Goal: Transaction & Acquisition: Purchase product/service

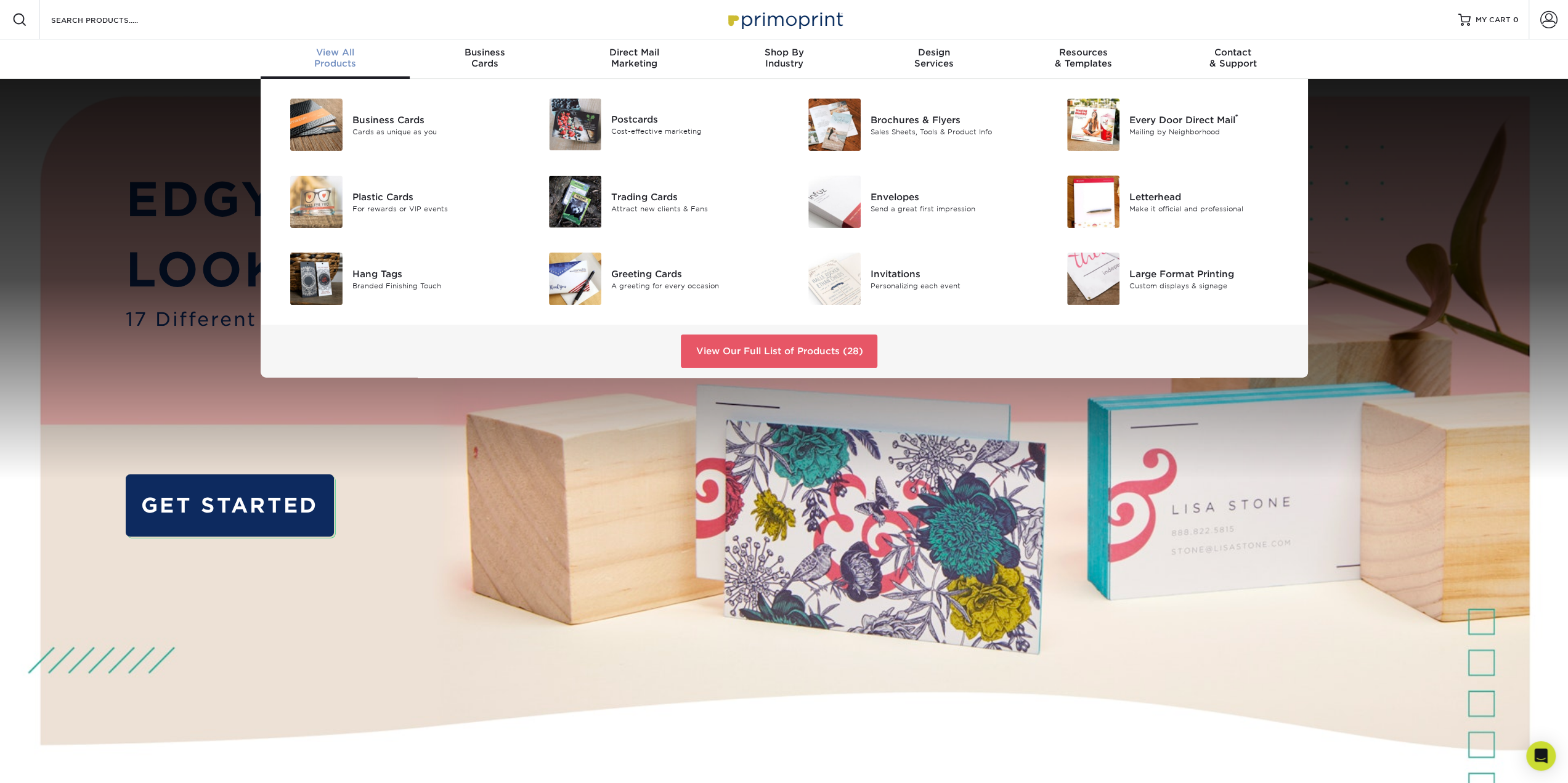
click at [342, 60] on div "View All Products" at bounding box center [335, 57] width 150 height 22
click at [1155, 272] on div "Large Format Printing" at bounding box center [1211, 273] width 164 height 14
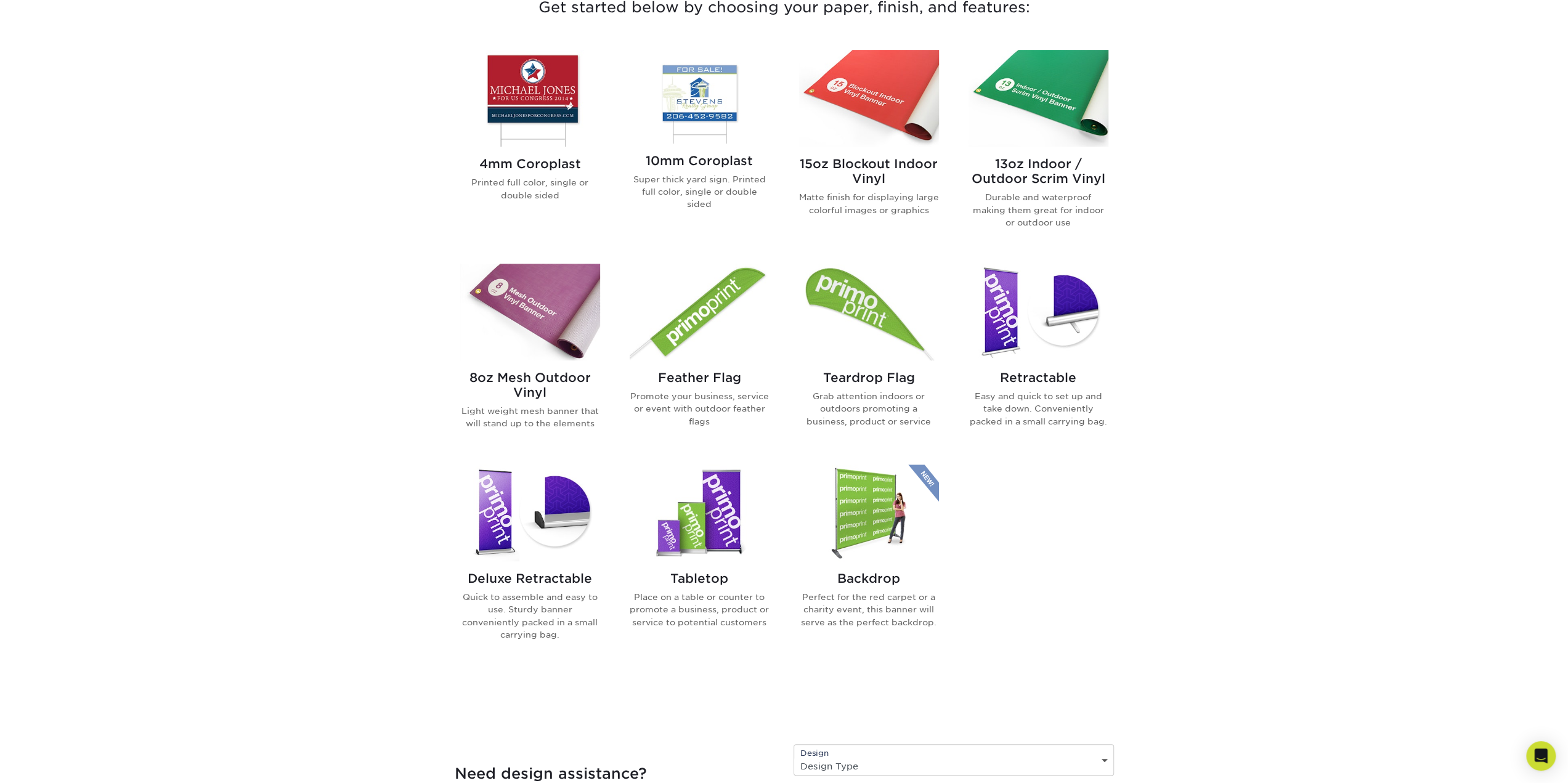
scroll to position [308, 0]
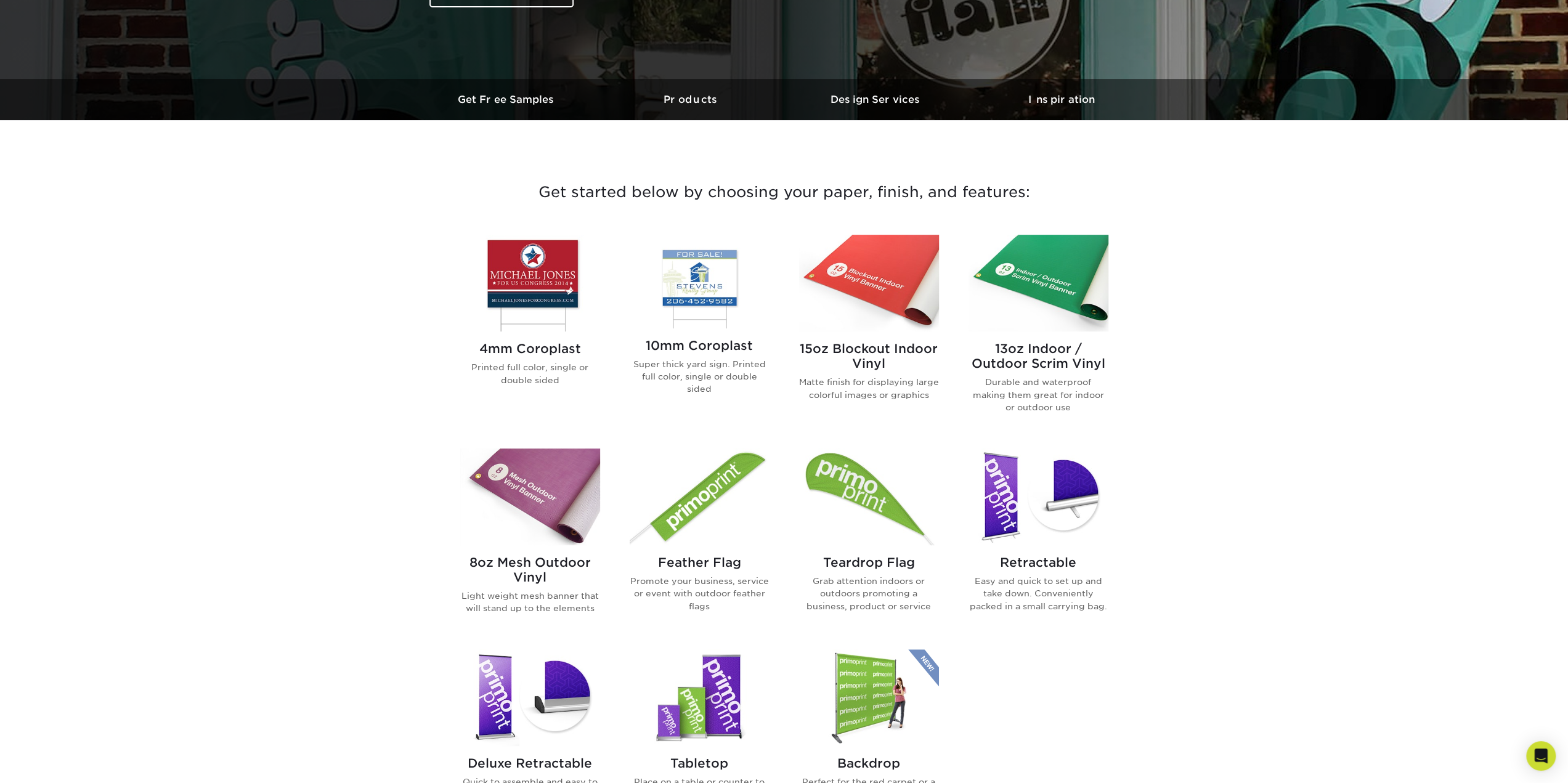
click at [866, 312] on img at bounding box center [869, 283] width 140 height 97
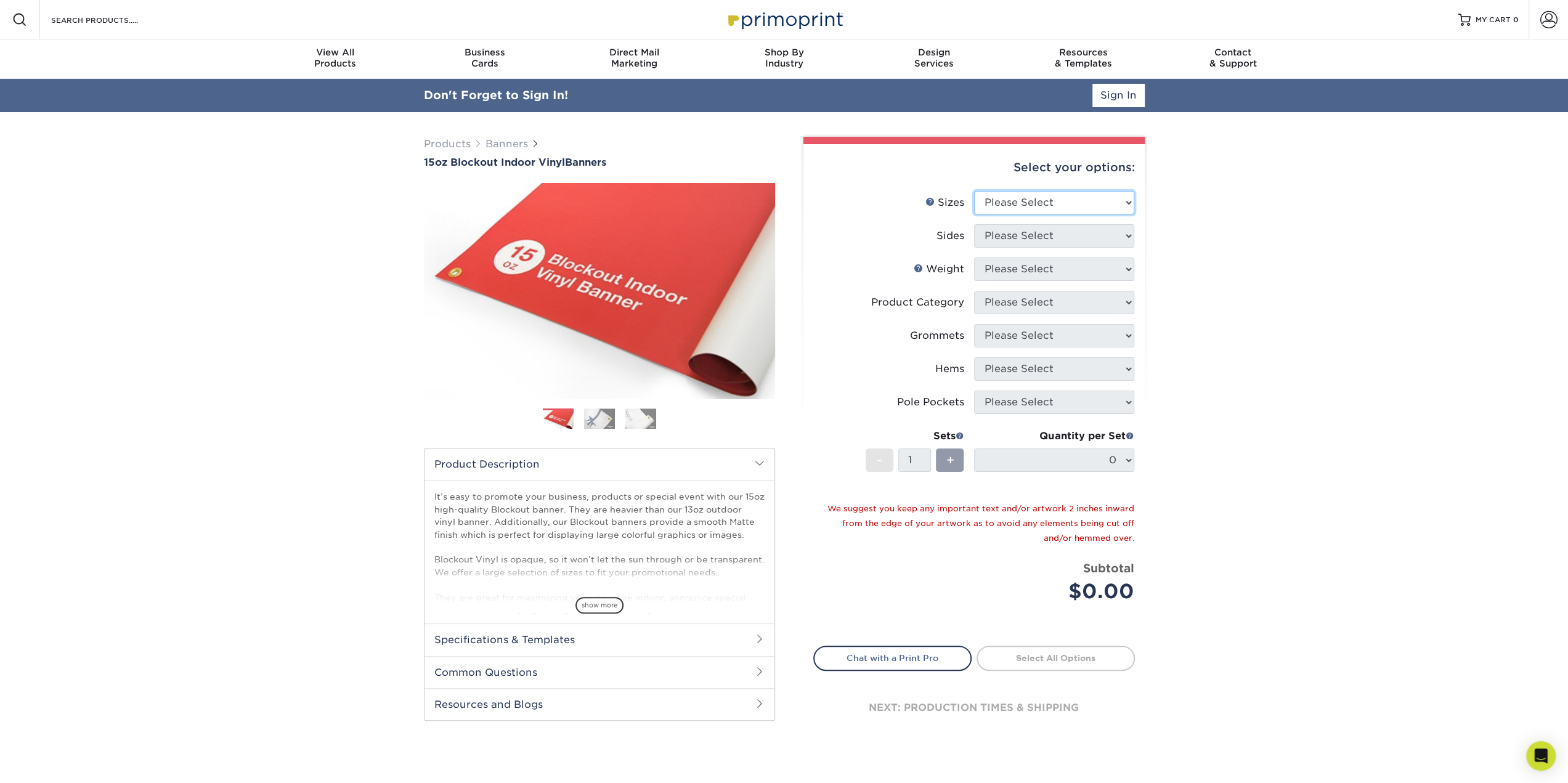
click at [1130, 202] on select "Please Select 17" x 32" 18" x 24" 21" x 192" 22" x 35" 22" x 69" 24" x 36" 24" …" at bounding box center [1053, 202] width 160 height 24
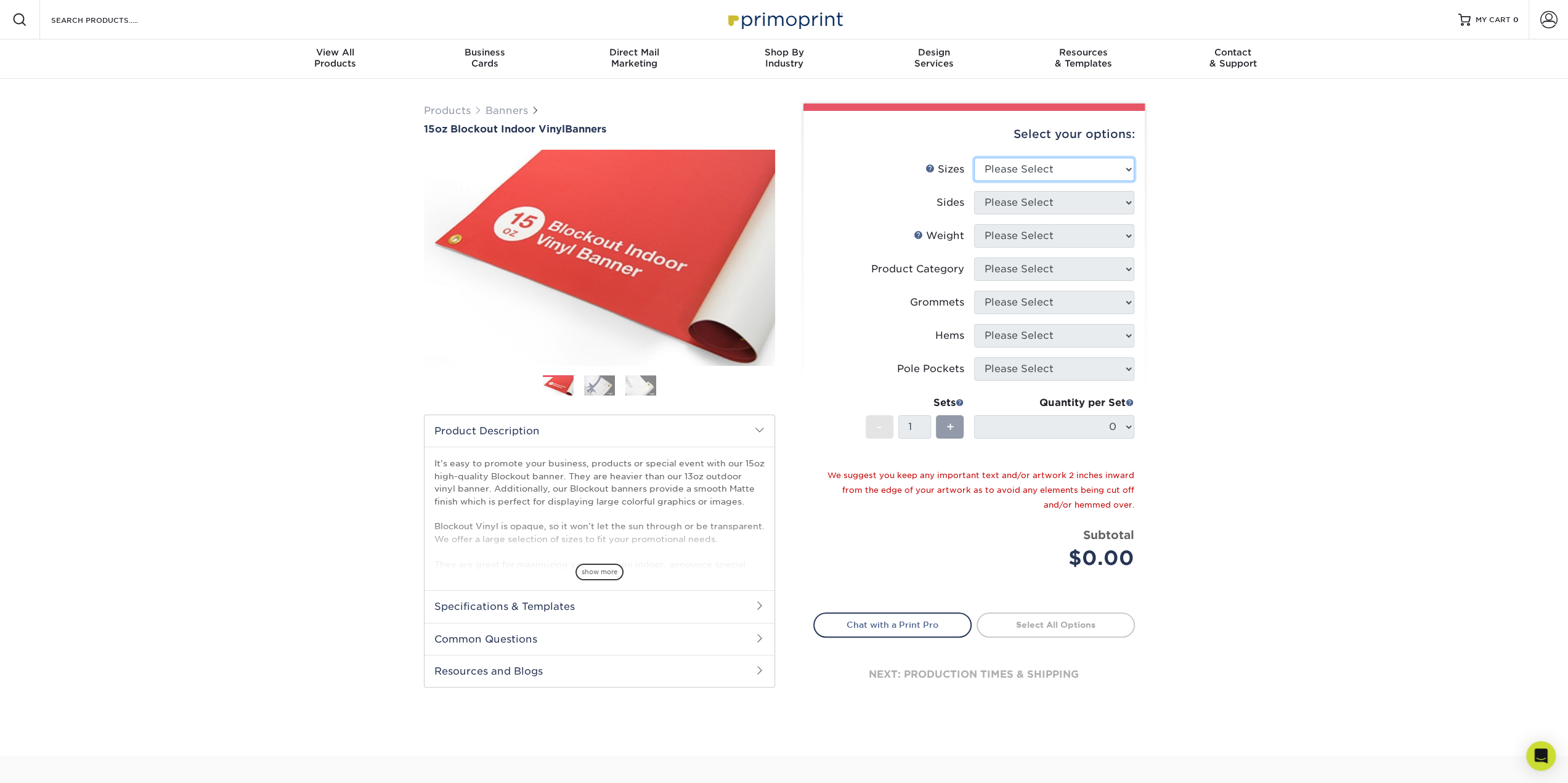
click at [1127, 168] on select "Please Select 17" x 32" 18" x 24" 21" x 192" 22" x 35" 22" x 69" 24" x 36" 24" …" at bounding box center [1053, 169] width 160 height 24
select select "24.00x60.00"
click at [974, 158] on select "Please Select 17" x 32" 18" x 24" 21" x 192" 22" x 35" 22" x 69" 24" x 36" 24" …" at bounding box center [1053, 169] width 160 height 24
click at [1127, 201] on select "Please Select Print Both Sides Print Front Only" at bounding box center [1053, 202] width 160 height 24
select select "32d3c223-f82c-492b-b915-ba065a00862f"
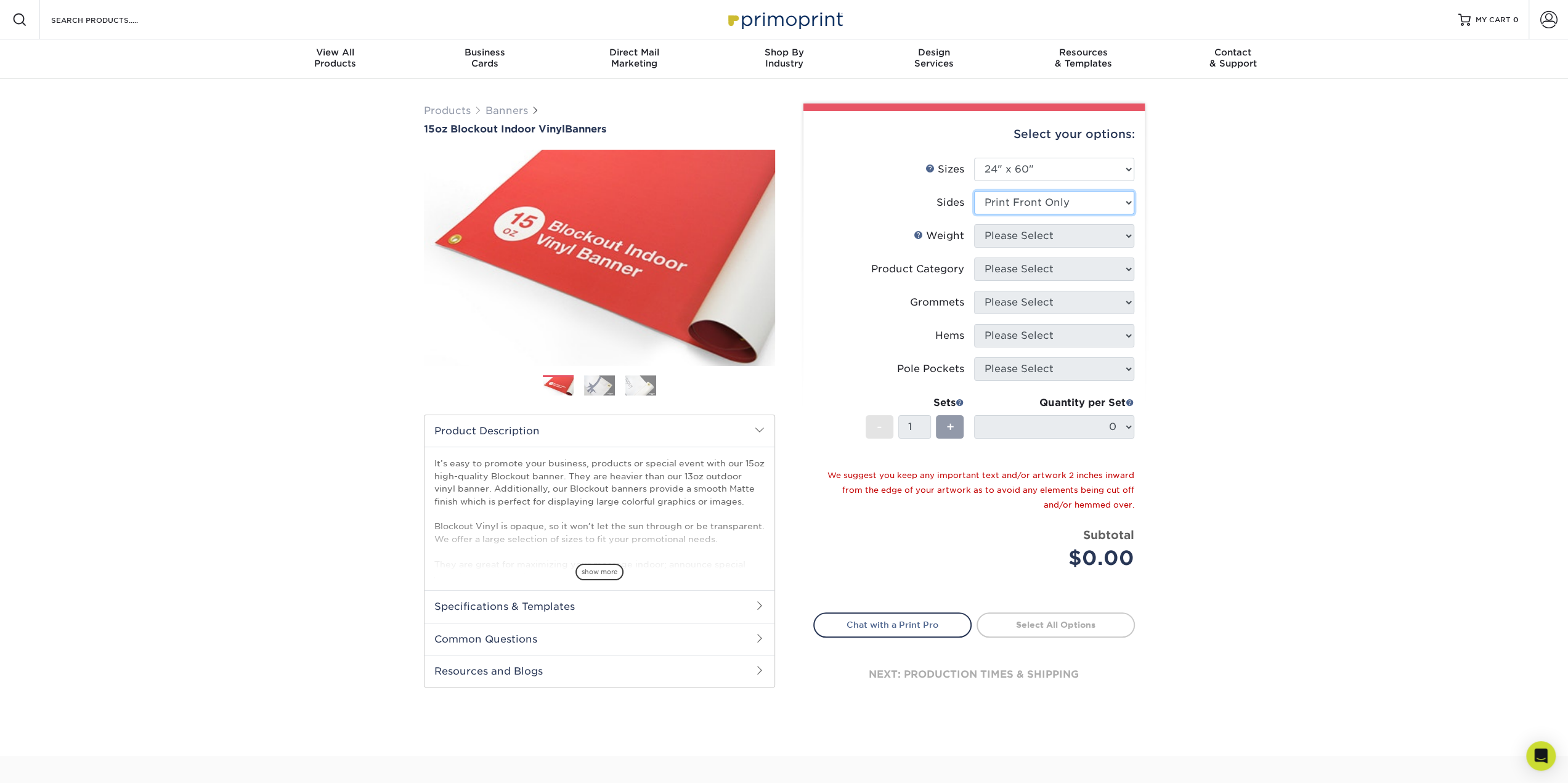
click at [974, 191] on select "Please Select Print Both Sides Print Front Only" at bounding box center [1053, 202] width 160 height 24
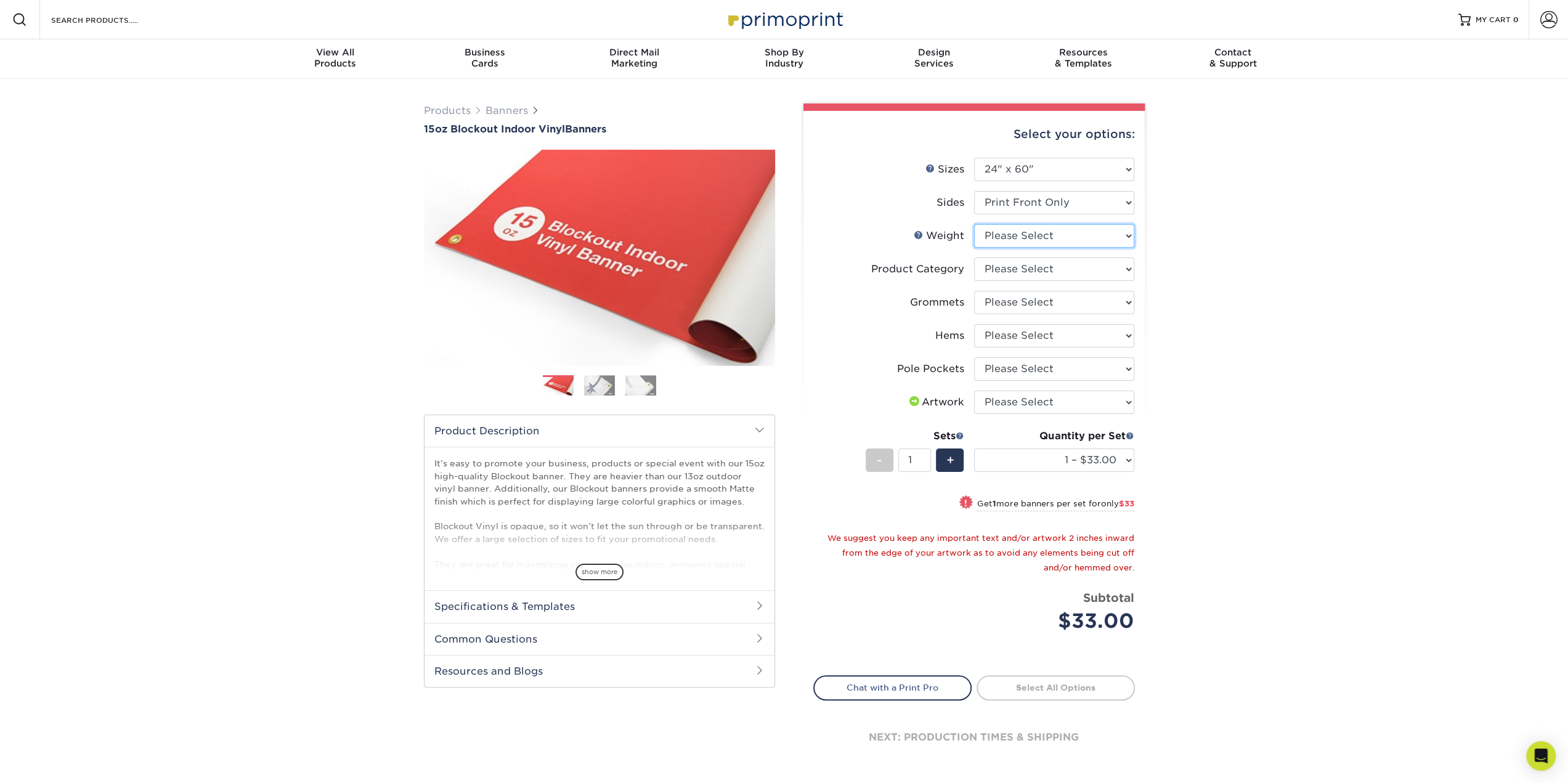
click at [1125, 233] on select "Please Select 15OZBLOCKOUT" at bounding box center [1053, 236] width 160 height 24
select select "15OZBLOCKOUT"
click at [974, 225] on select "Please Select 15OZBLOCKOUT" at bounding box center [1053, 236] width 160 height 24
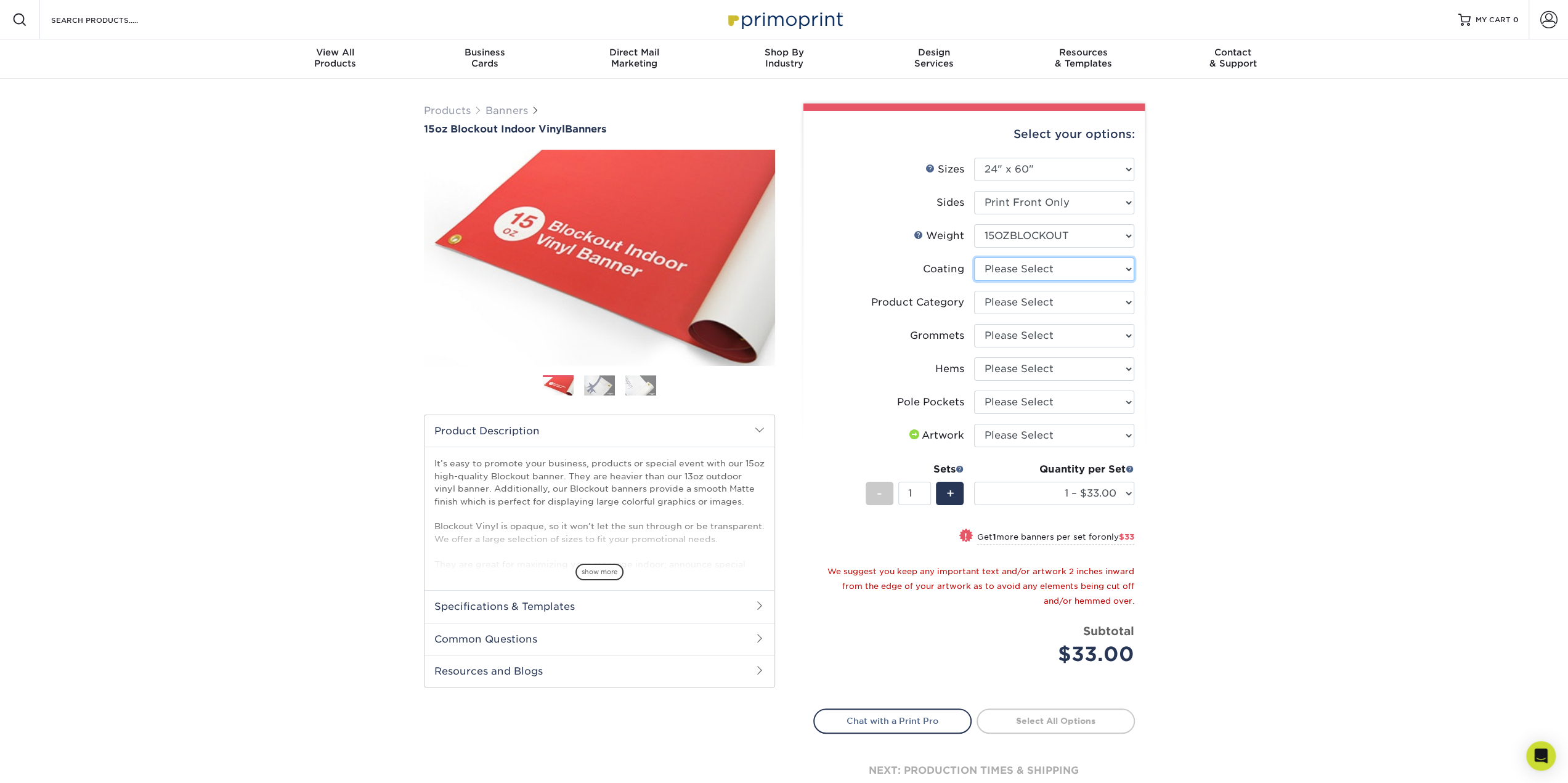
click at [1125, 268] on select at bounding box center [1053, 269] width 160 height 24
select select "3e7618de-abca-4bda-9f97-8b9129e913d8"
click at [974, 258] on select at bounding box center [1053, 269] width 160 height 24
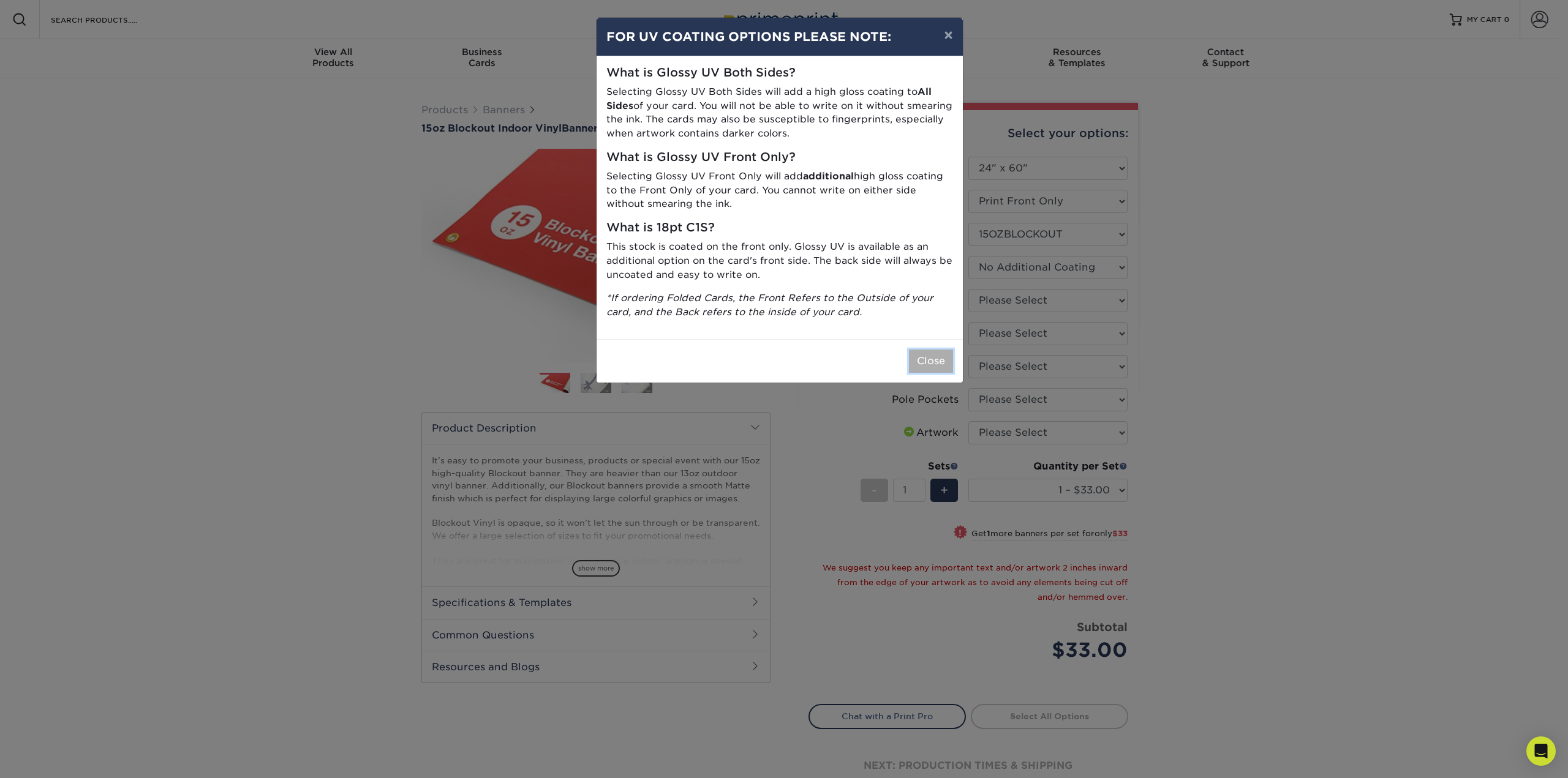
click at [930, 364] on button "Close" at bounding box center [931, 361] width 44 height 24
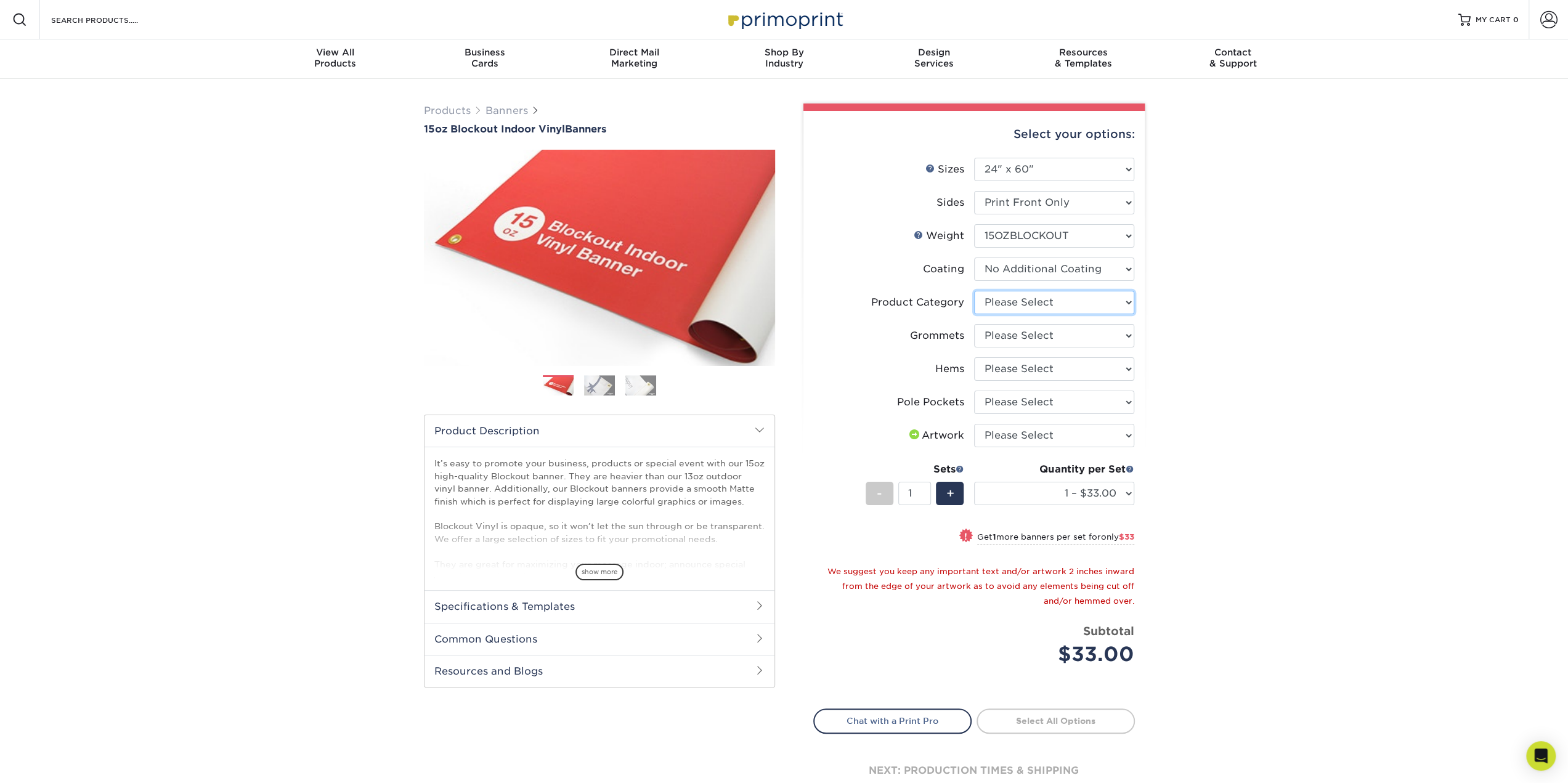
drag, startPoint x: 1124, startPoint y: 301, endPoint x: 1117, endPoint y: 304, distance: 7.6
click at [1121, 303] on select "Please Select 15oz Blockout Vinyl" at bounding box center [1053, 302] width 160 height 24
click at [1126, 301] on select "Please Select 15oz Blockout Vinyl" at bounding box center [1053, 302] width 160 height 24
select select "ab63990c-71be-4401-8343-b30abfa5ad7c"
click at [974, 291] on select "Please Select 15oz Blockout Vinyl" at bounding box center [1053, 302] width 160 height 24
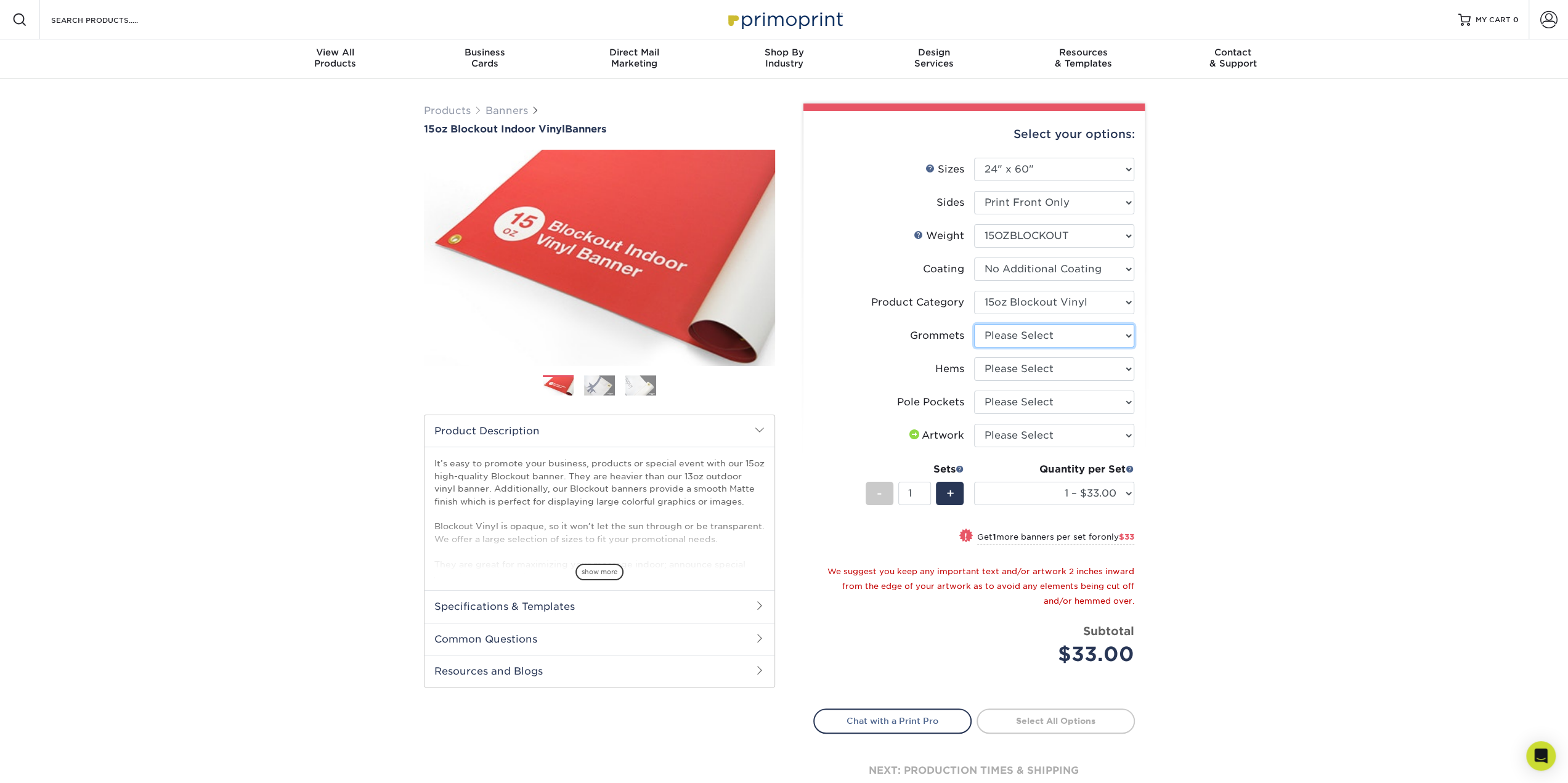
click at [1130, 334] on select "Please Select No Grommets Yes, Grommet All 4 Corners Yes, Grommets Every 2 ft." at bounding box center [1053, 336] width 160 height 24
select select "90d329df-db80-4206-b821-ff9d3f363977"
click at [974, 324] on select "Please Select No Grommets Yes, Grommet All 4 Corners Yes, Grommets Every 2 ft." at bounding box center [1053, 336] width 160 height 24
click at [1126, 368] on select "Please Select No Hems/Pole Pockets Yes, Hems Top and Bottom Only Yes, Hems All …" at bounding box center [1053, 369] width 160 height 24
select select "799b34bf-ff99-4291-b254-51157b744628"
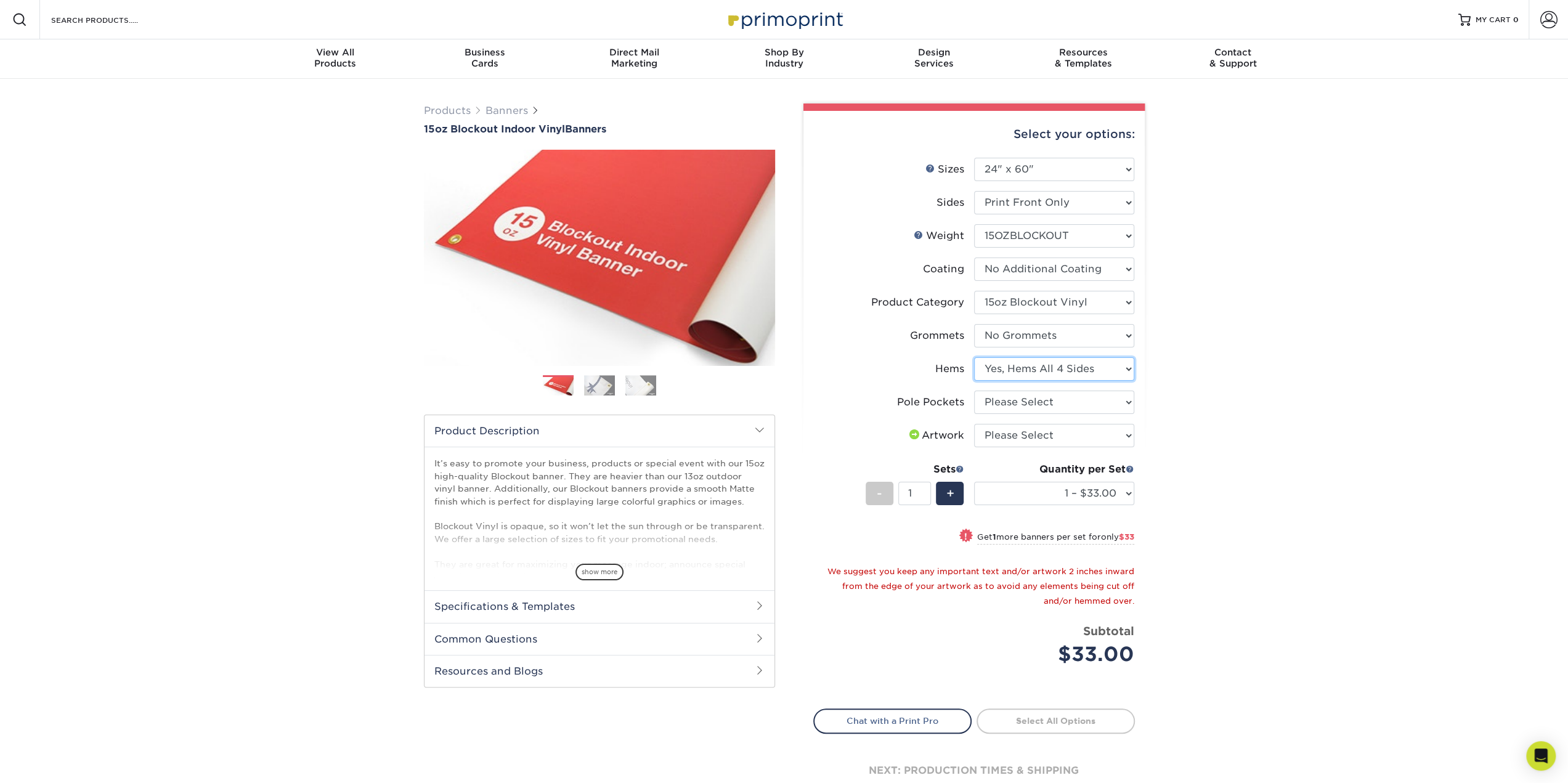
click at [974, 357] on select "Please Select No Hems/Pole Pockets Yes, Hems Top and Bottom Only Yes, Hems All …" at bounding box center [1053, 369] width 160 height 24
click at [1127, 403] on select "Please Select No Pole Pockets 2 in. Left and Right 2 in. Top and Bottom 4 in. L…" at bounding box center [1053, 402] width 160 height 24
select select "462c5fe9-21e9-49a0-afb4-1c6e8664fe13"
click at [974, 390] on select "Please Select No Pole Pockets 2 in. Left and Right 2 in. Top and Bottom 4 in. L…" at bounding box center [1053, 402] width 160 height 24
click at [1126, 434] on select "Please Select I will upload files I need a design - $50" at bounding box center [1053, 436] width 160 height 24
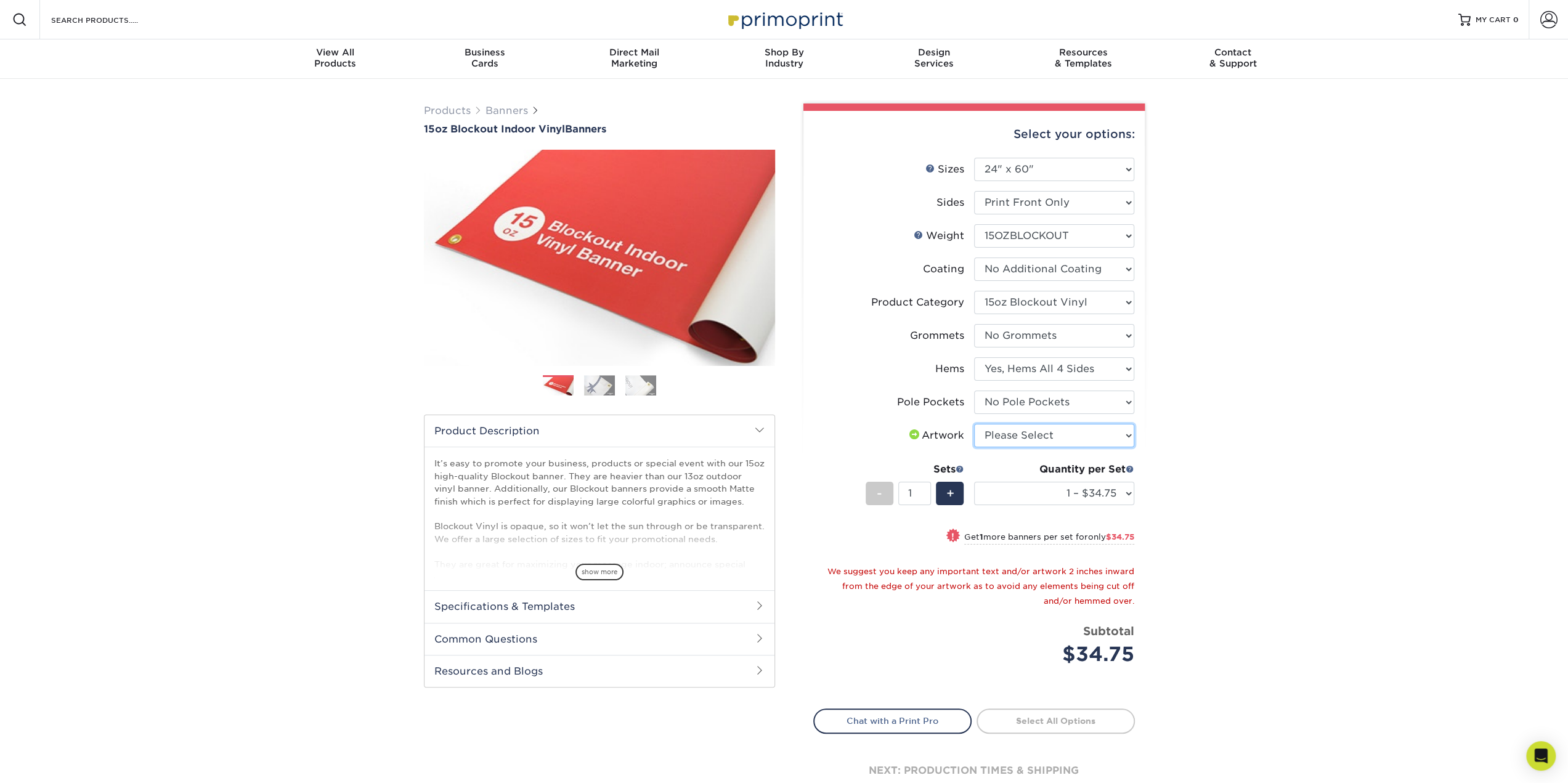
select select "upload"
click at [974, 424] on select "Please Select I will upload files I need a design - $50" at bounding box center [1053, 436] width 160 height 24
click at [958, 494] on div "+" at bounding box center [949, 493] width 28 height 24
type input "2"
click at [1127, 432] on select "Please Select I will upload files I need a design - $50" at bounding box center [1053, 436] width 160 height 24
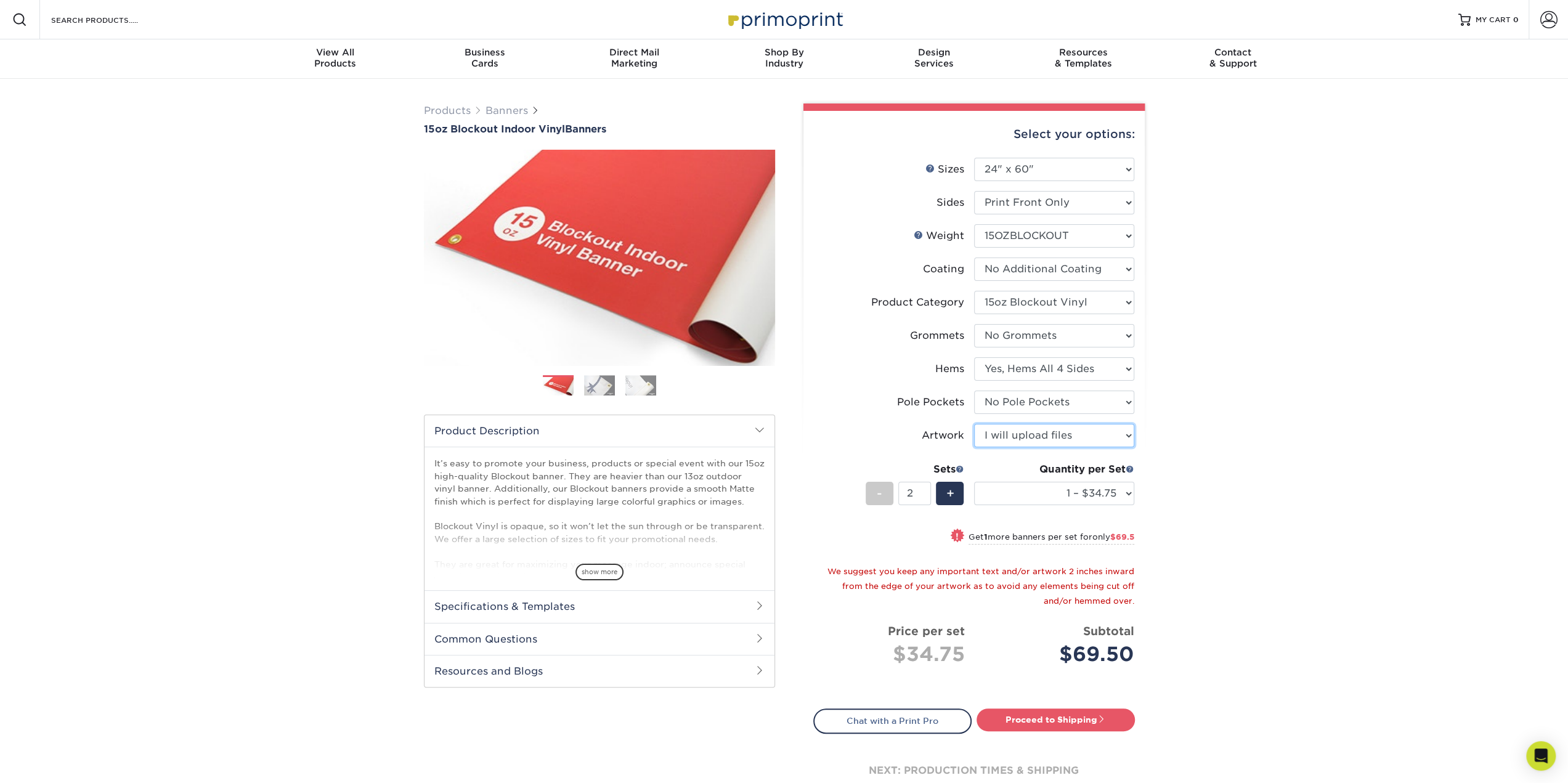
click at [974, 424] on select "Please Select I will upload files I need a design - $50" at bounding box center [1053, 436] width 160 height 24
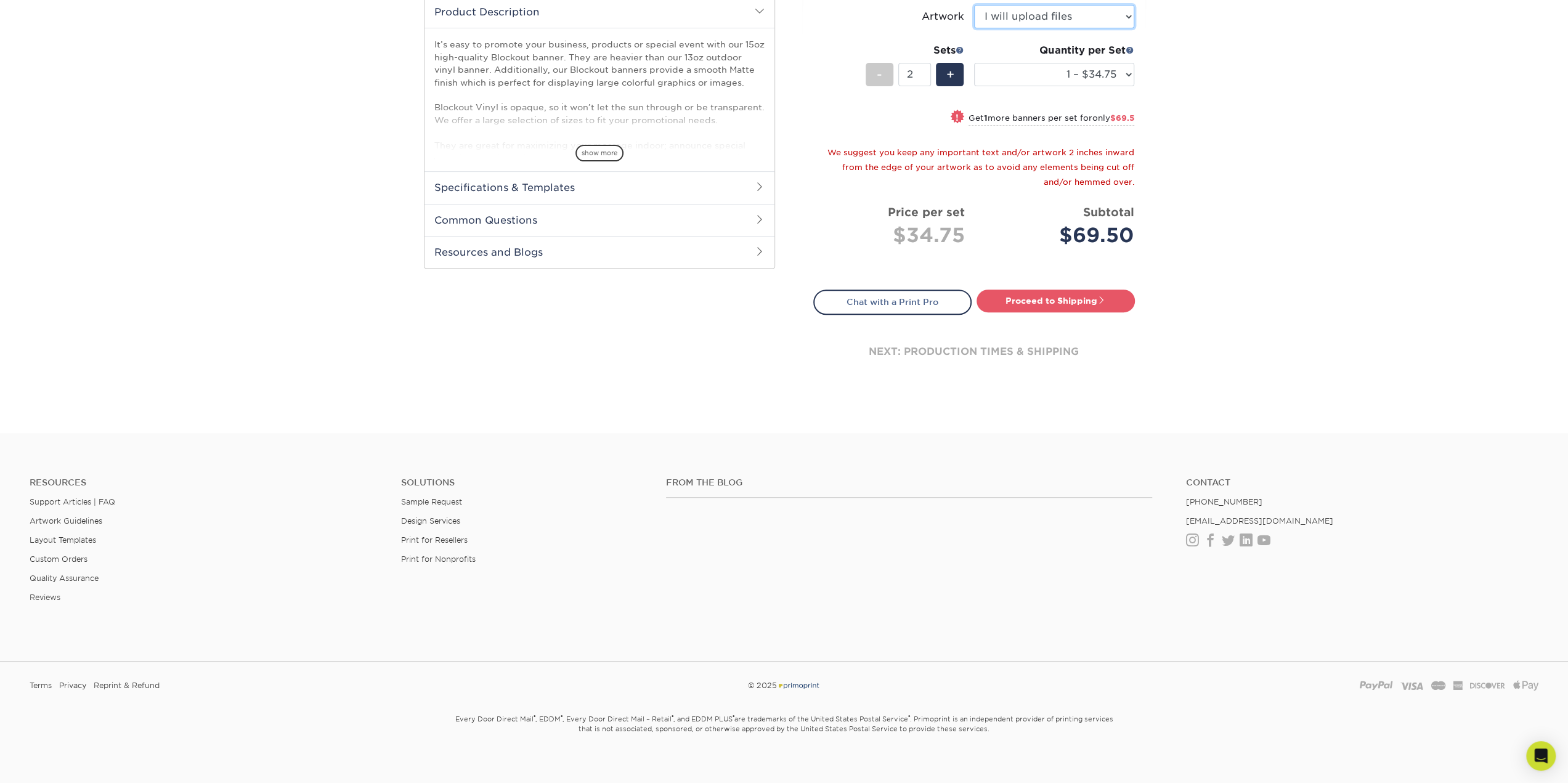
scroll to position [429, 0]
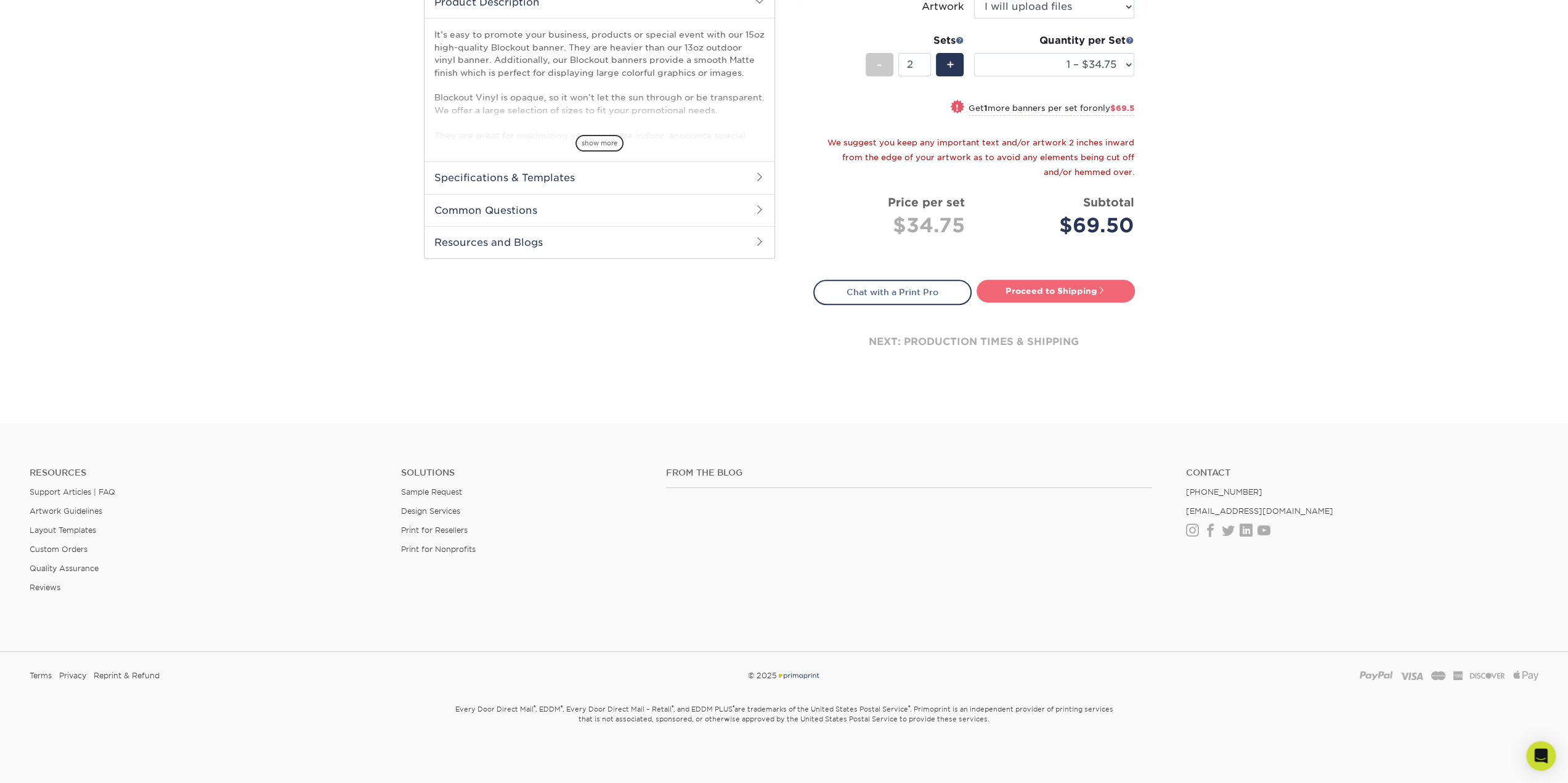
click at [1058, 294] on link "Proceed to Shipping" at bounding box center [1056, 291] width 159 height 22
type input "Set 1"
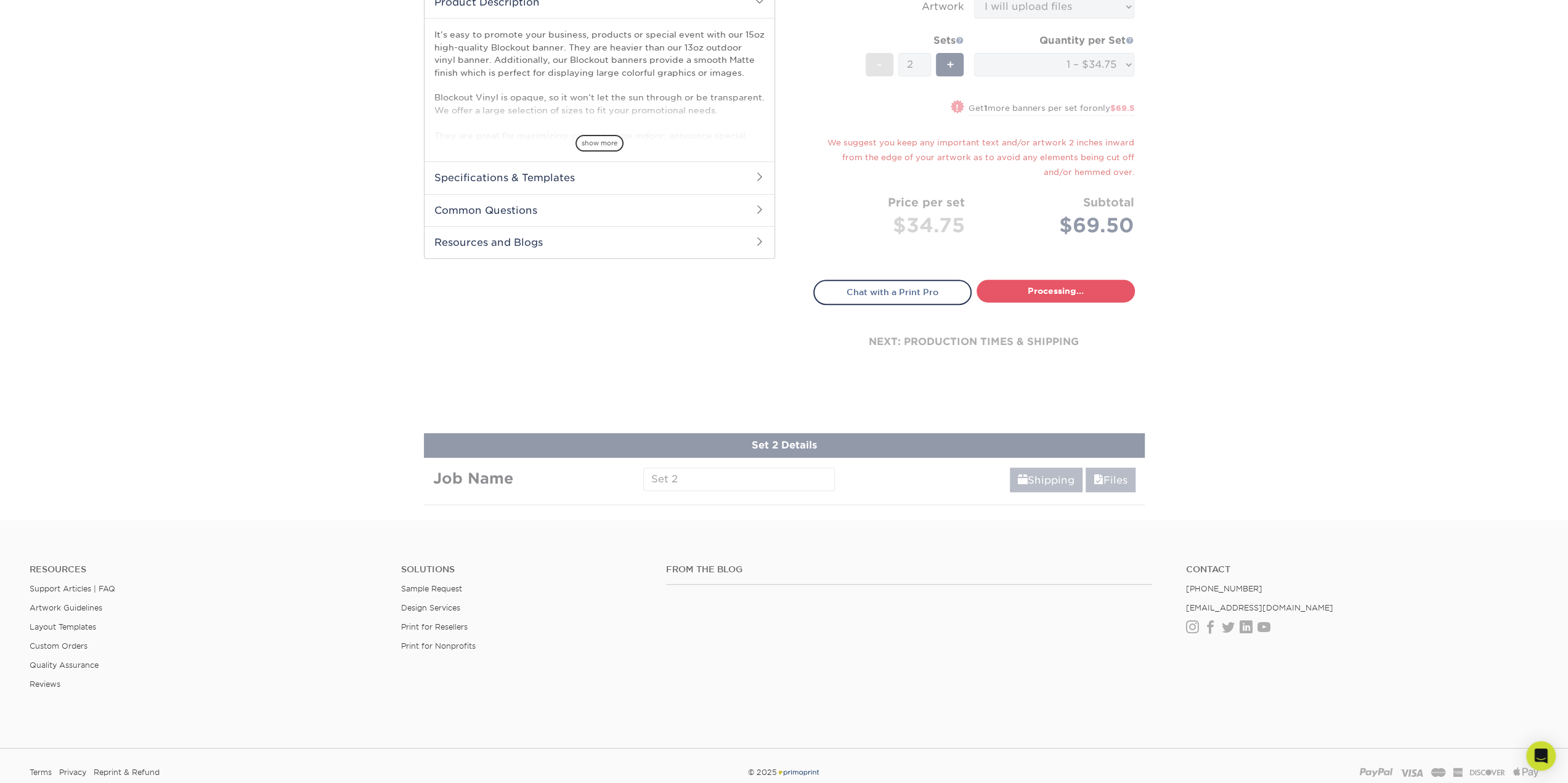
select select "9499971e-fb50-4912-8c6c-ffc2724ba229"
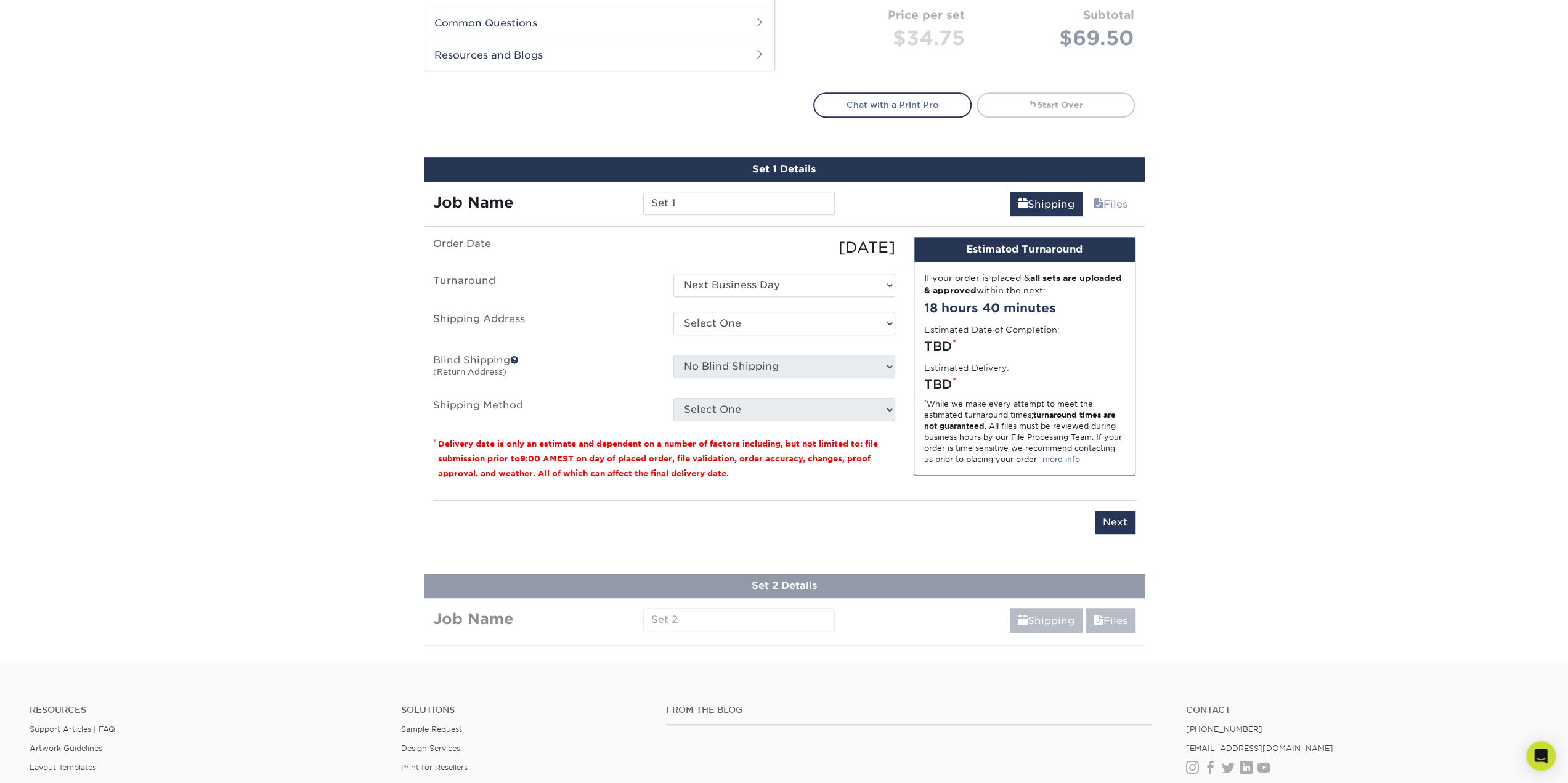
scroll to position [677, 0]
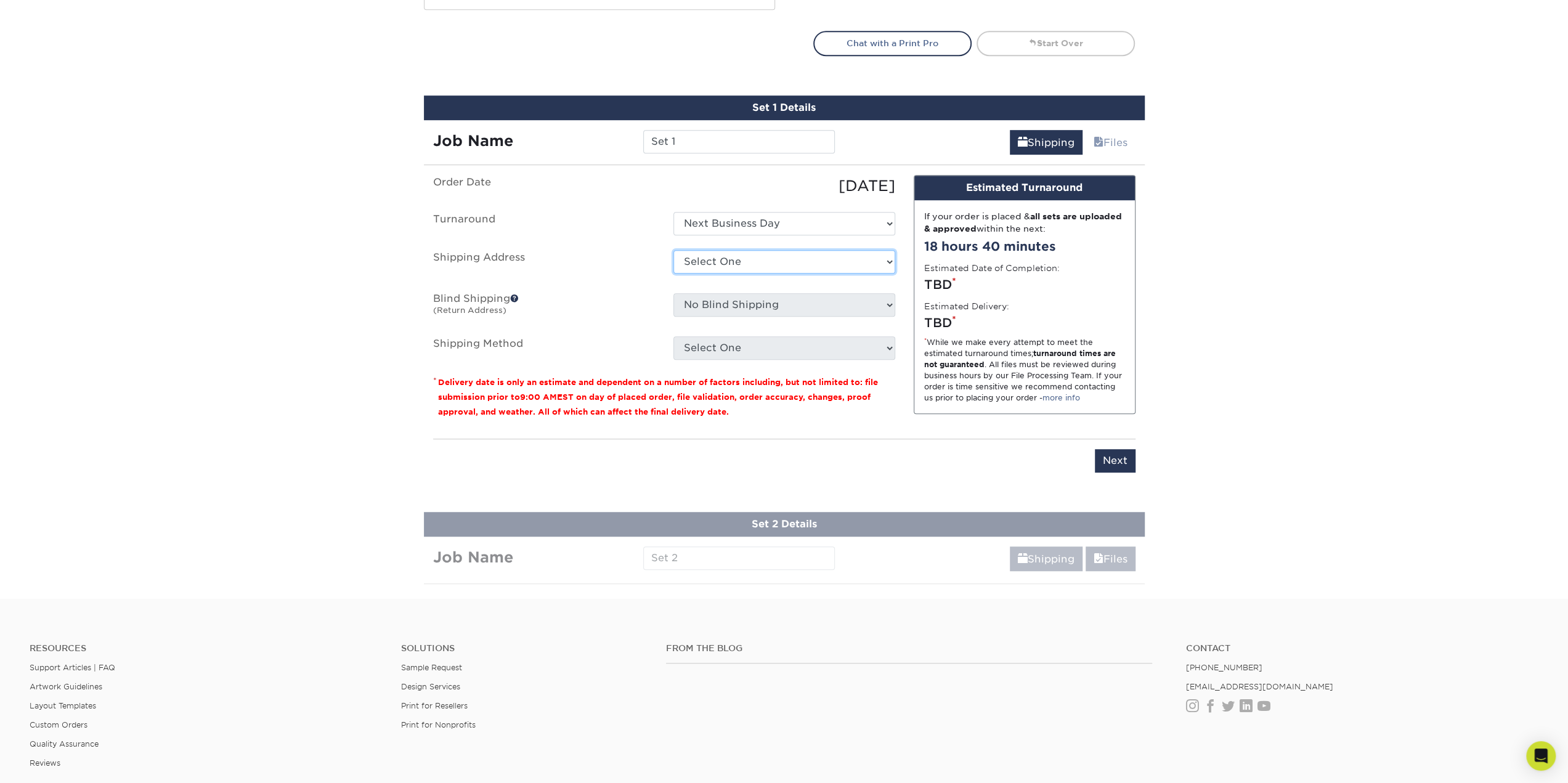
click at [891, 258] on select "Select One + Add New Address - Login" at bounding box center [784, 262] width 222 height 24
click at [673, 250] on select "Select One + Add New Address - Login" at bounding box center [784, 262] width 222 height 24
click at [764, 262] on select "Select One + Add New Address - Login" at bounding box center [784, 262] width 222 height 24
select select "newaddress"
click at [673, 250] on select "Select One + Add New Address - Login" at bounding box center [784, 262] width 222 height 24
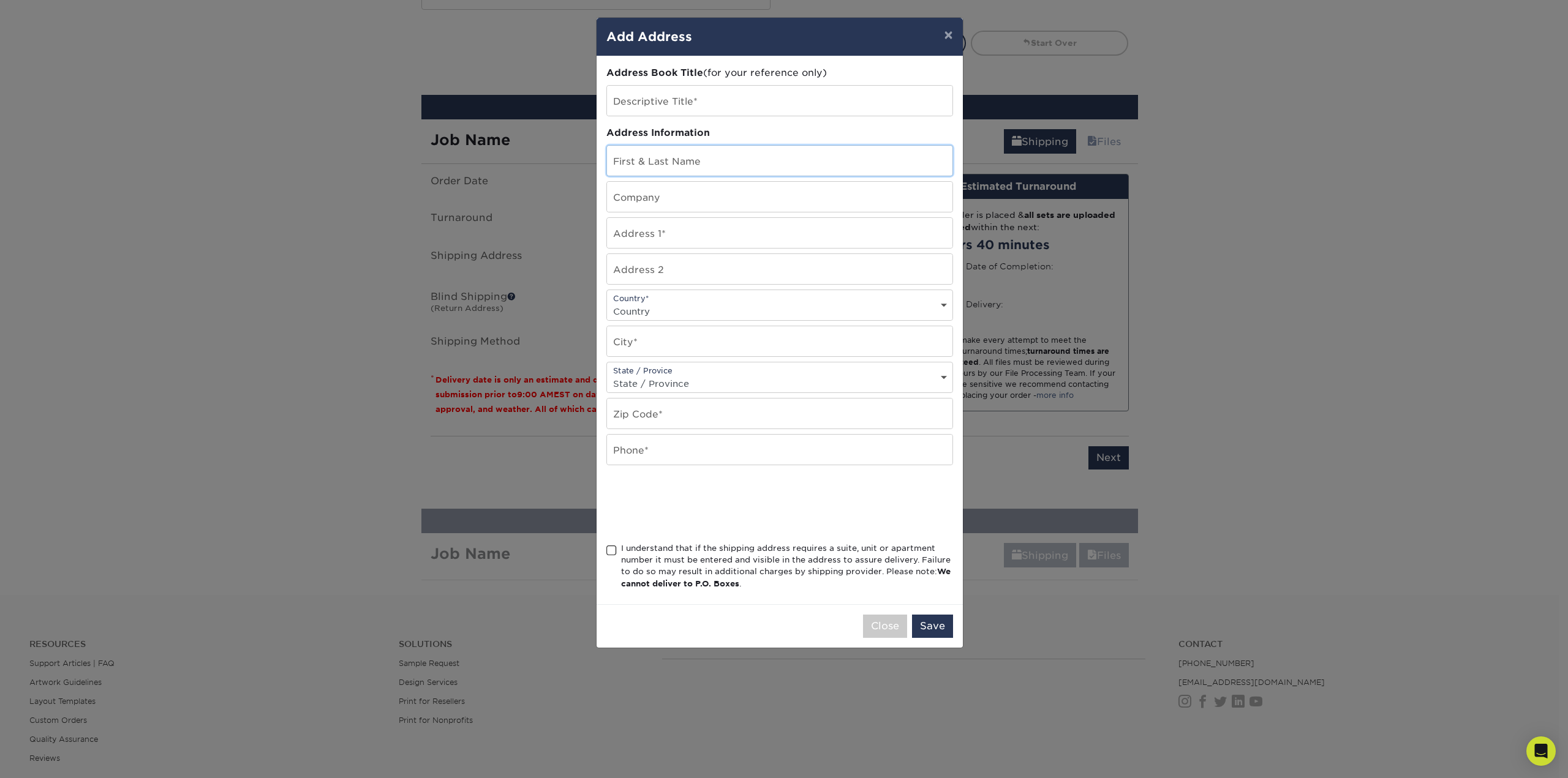
click at [671, 166] on input "text" at bounding box center [780, 160] width 345 height 30
click at [658, 163] on input "text" at bounding box center [780, 160] width 345 height 30
type input "d"
type input "Darrylyn Middleton"
click at [643, 198] on input "text" at bounding box center [780, 197] width 345 height 30
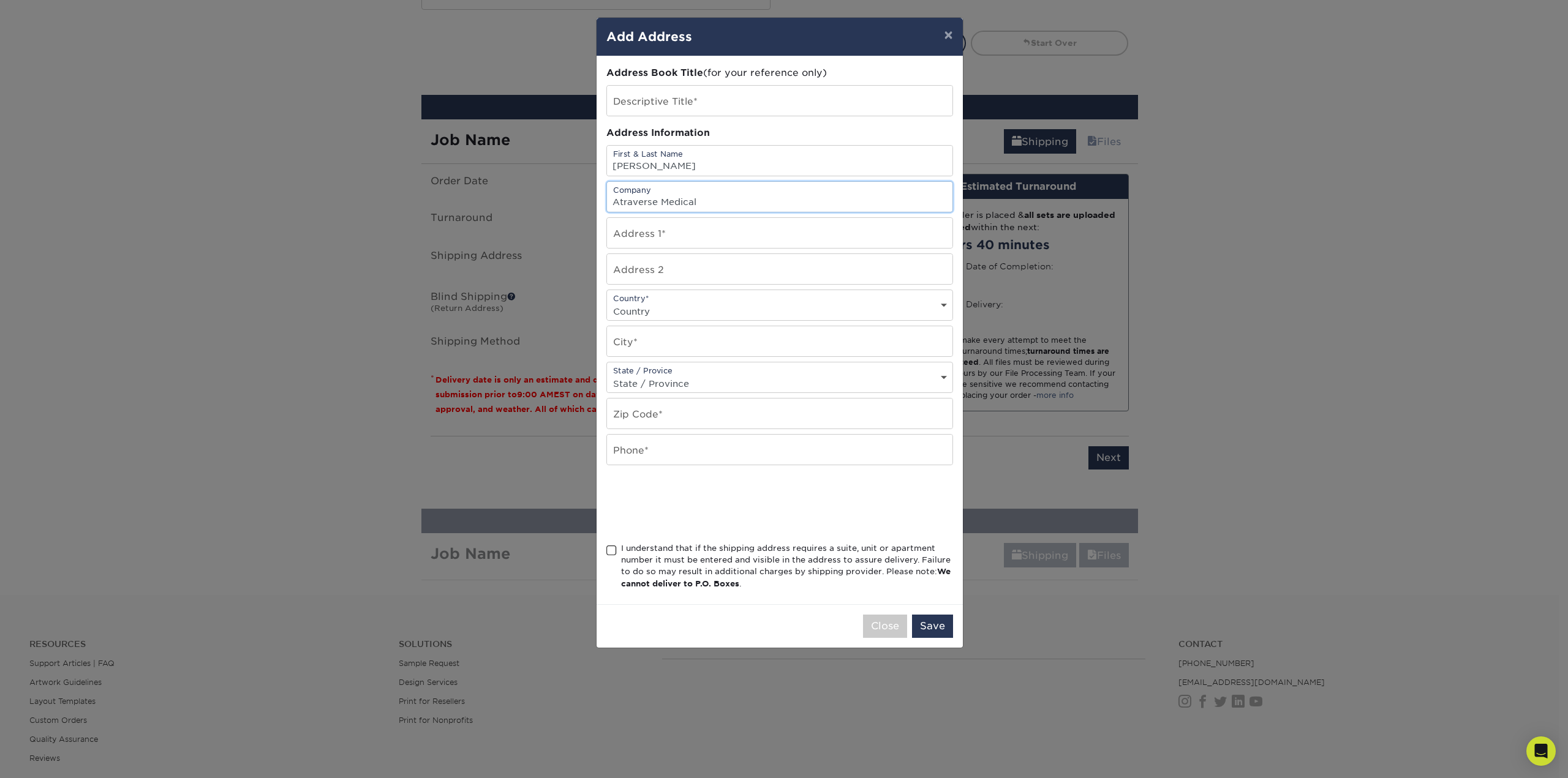
type input "Atraverse Medical"
click at [646, 237] on input "text" at bounding box center [780, 233] width 345 height 30
type input "1711 Legaye Dr."
select select "US"
type input "Cardiff by the Sea"
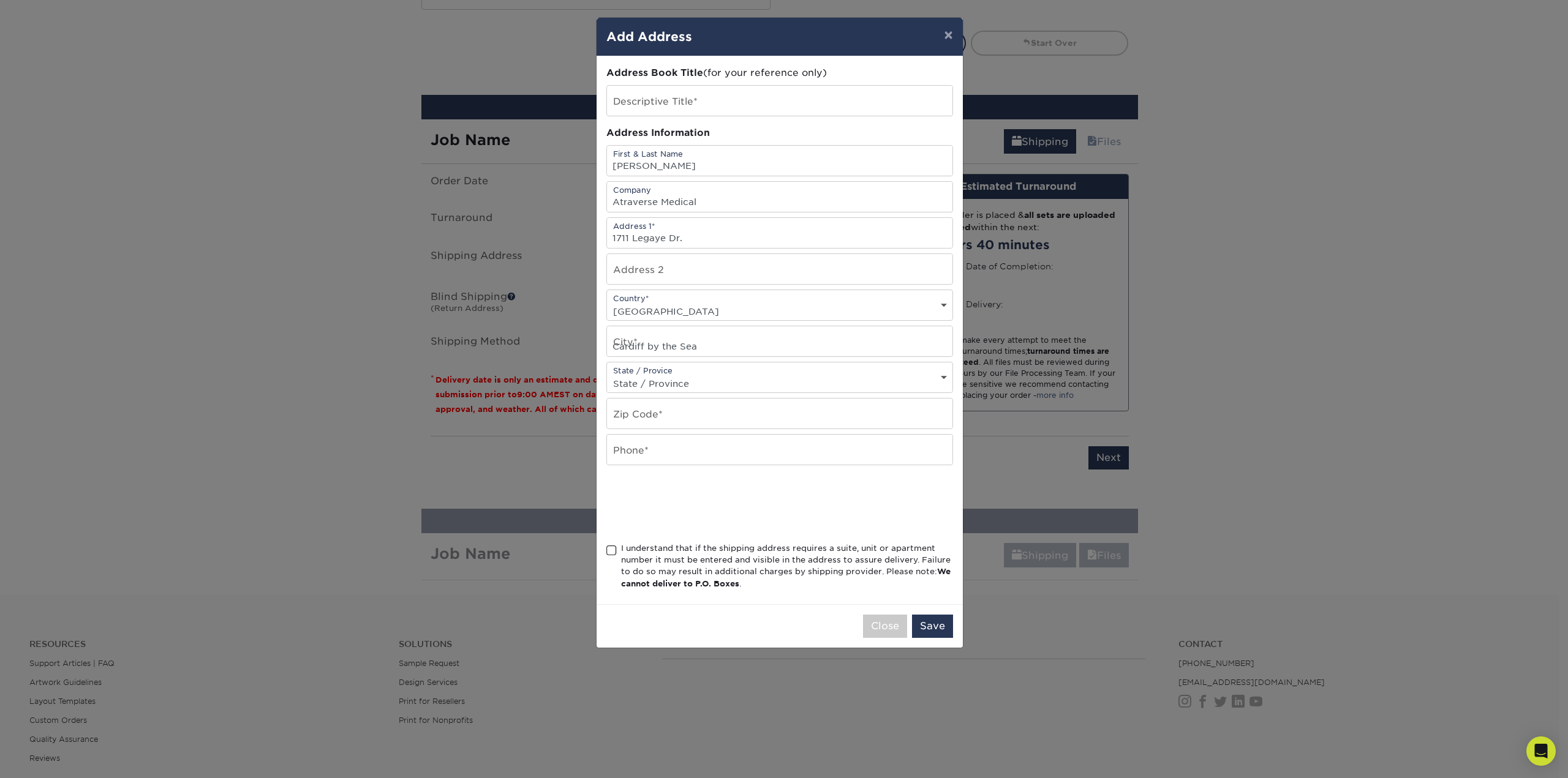
select select "CA"
type input "92007"
type input "7608147287"
click at [612, 546] on span at bounding box center [611, 551] width 11 height 11
click at [0, 0] on input "I understand that if the shipping address requires a suite, unit or apartment n…" at bounding box center [0, 0] width 0 height 0
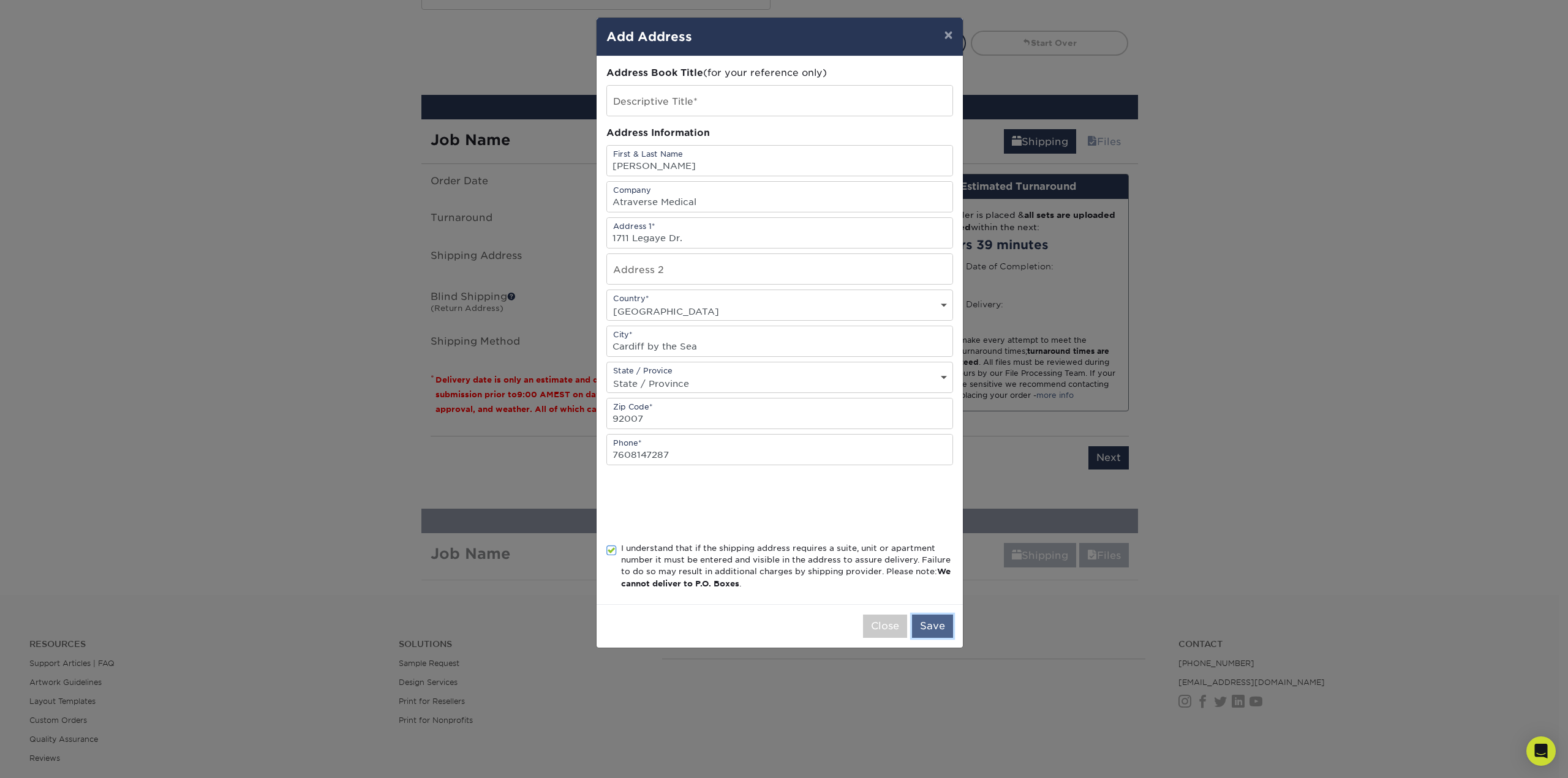
click at [935, 625] on button "Save" at bounding box center [932, 626] width 41 height 24
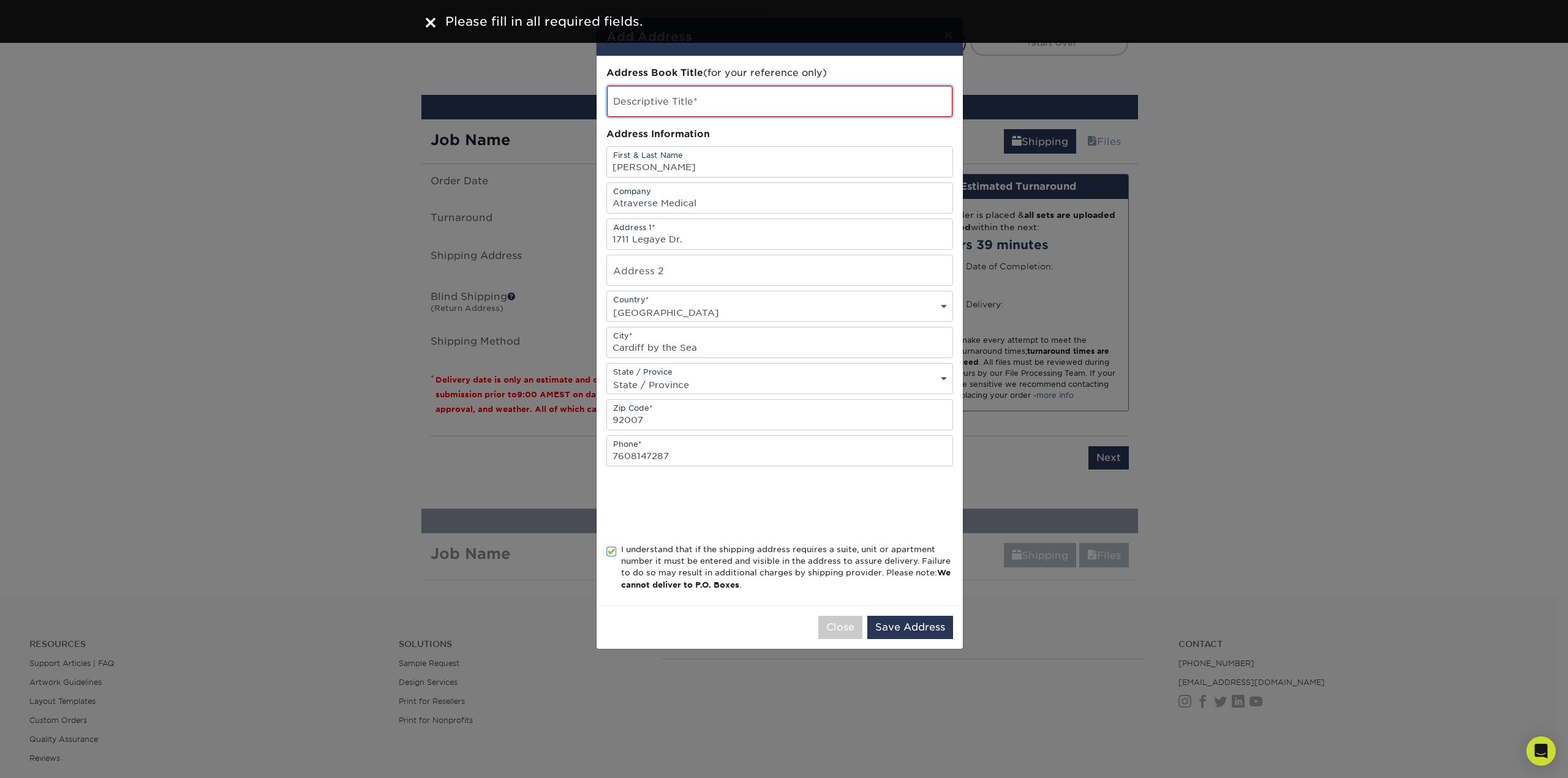
click at [658, 102] on input "text" at bounding box center [780, 101] width 345 height 31
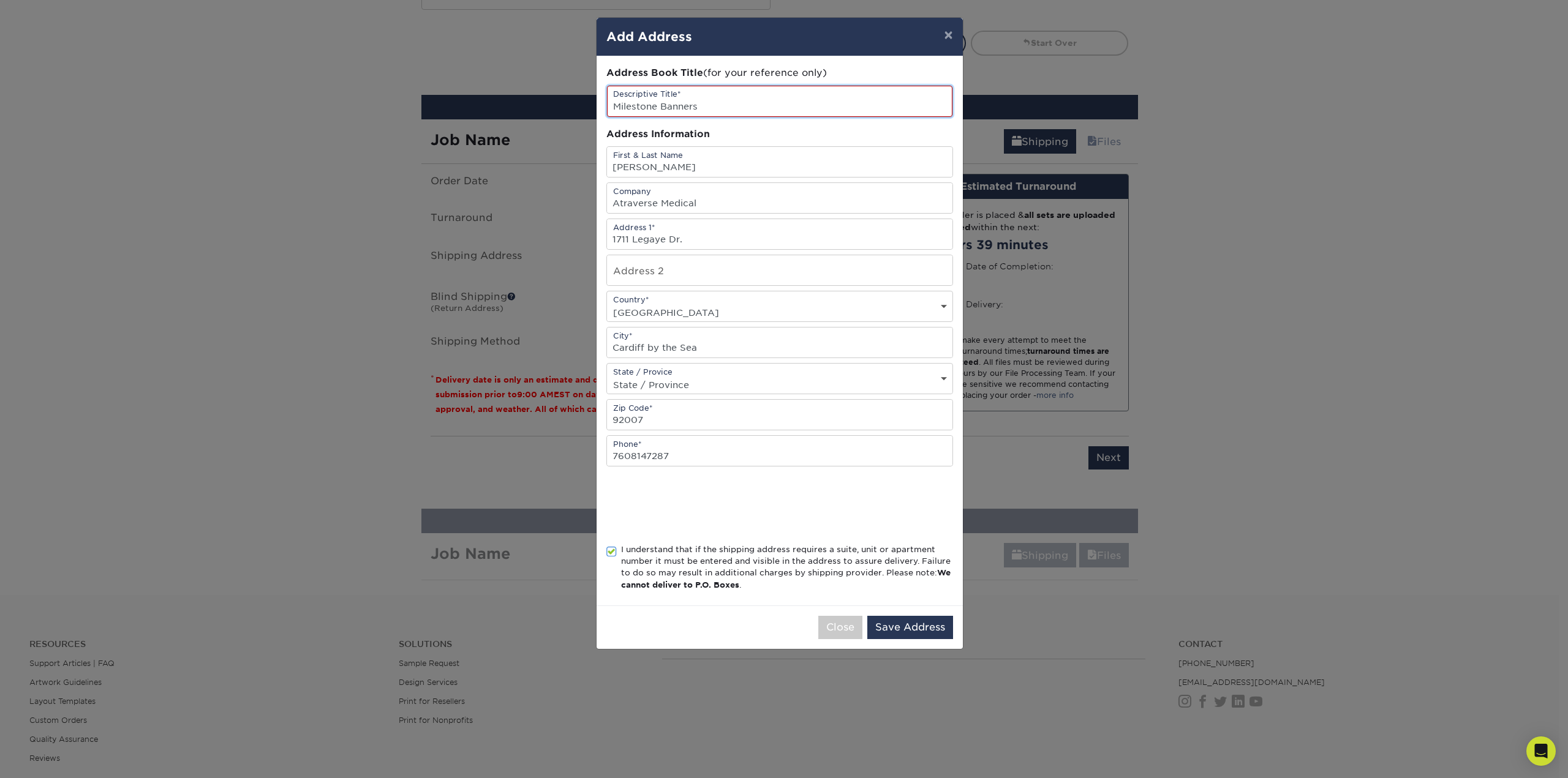
click at [706, 107] on input "Milestone Banners" at bounding box center [780, 101] width 345 height 31
drag, startPoint x: 611, startPoint y: 106, endPoint x: 625, endPoint y: 111, distance: 14.9
click at [611, 106] on input "Milestone Banners" at bounding box center [780, 101] width 345 height 31
type input "Full System 1st Case Banners"
click at [925, 625] on button "Save Address" at bounding box center [910, 628] width 86 height 24
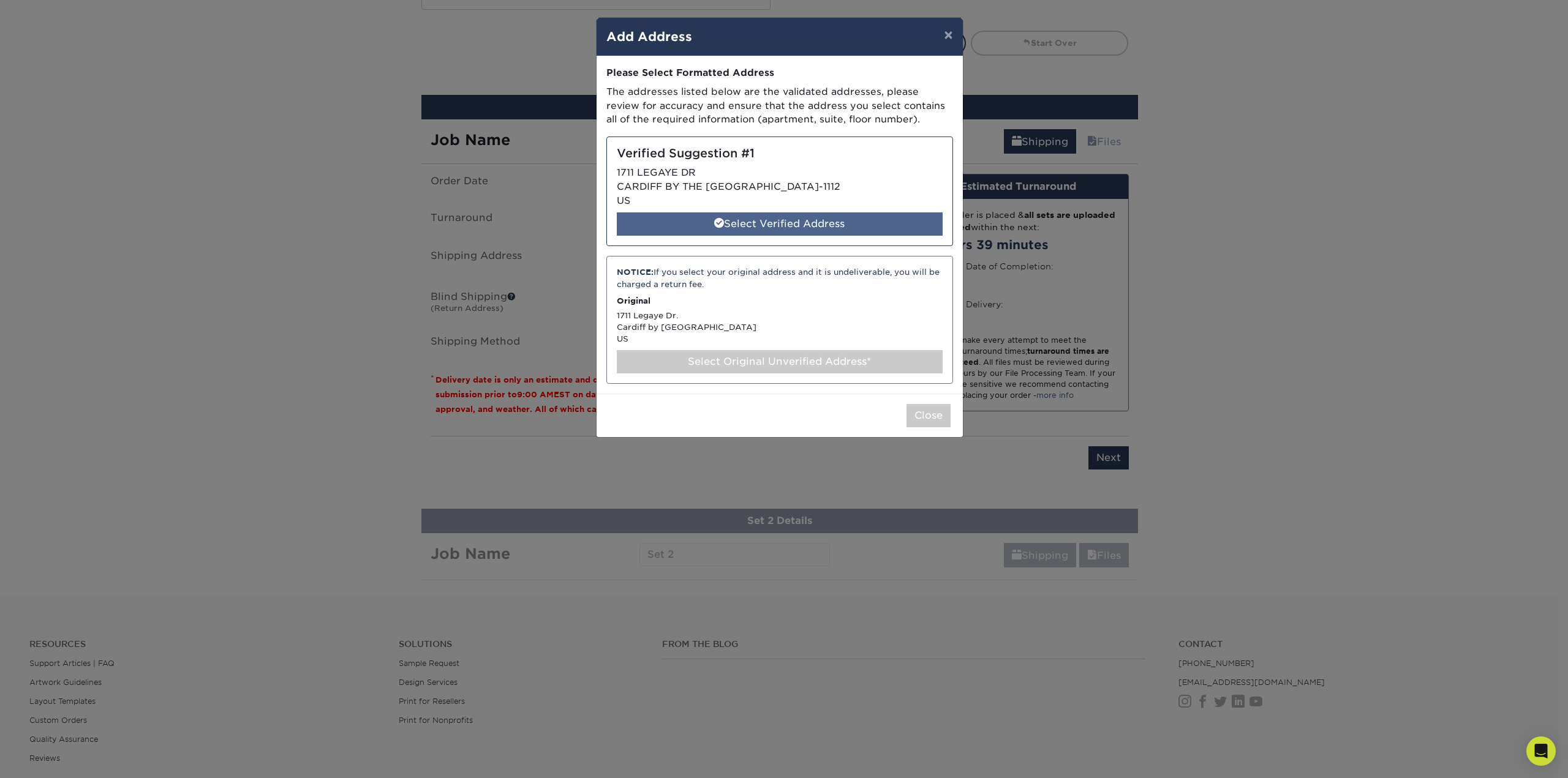
click at [762, 222] on div "Select Verified Address" at bounding box center [780, 224] width 326 height 24
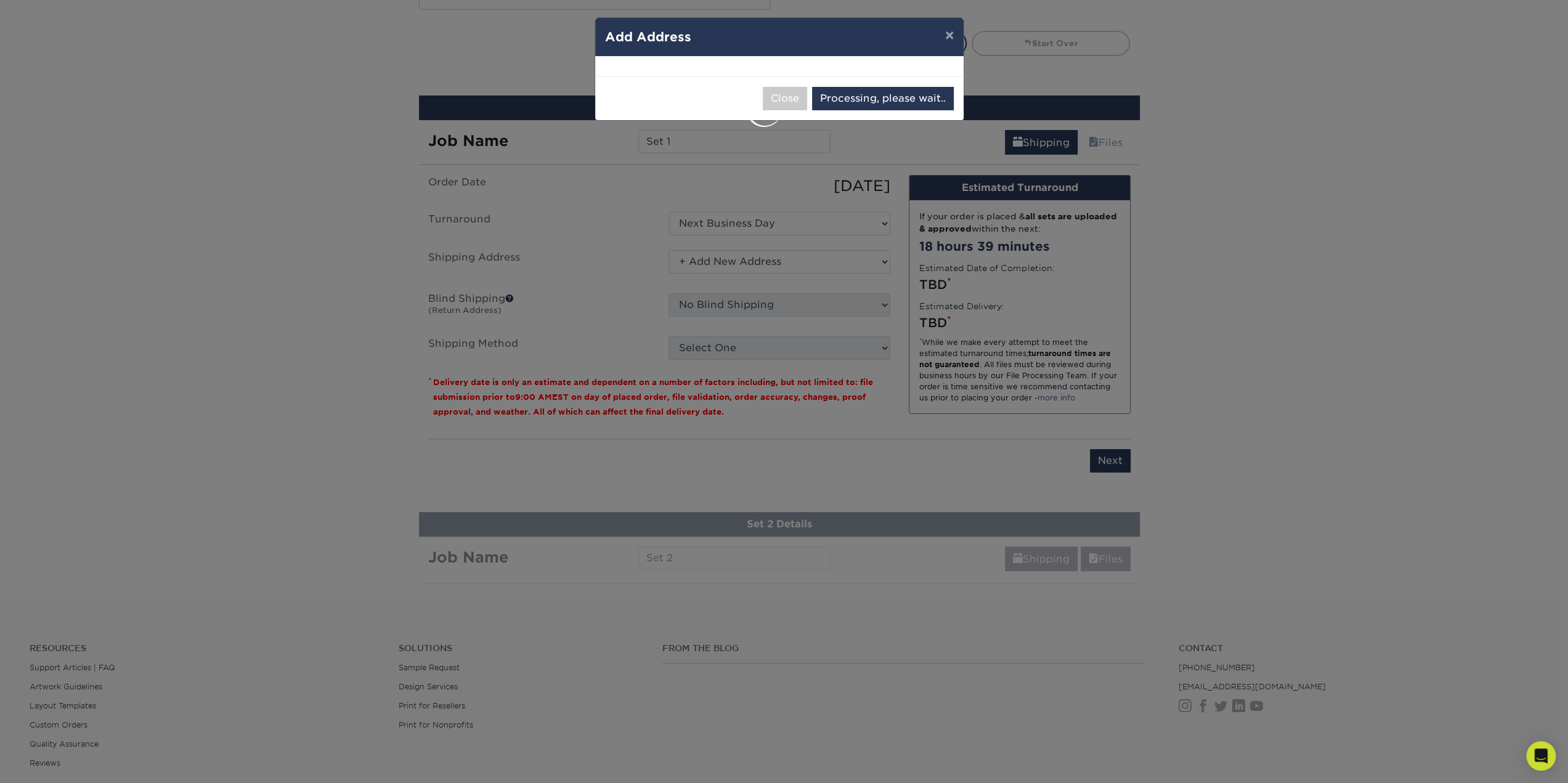
select select "286760"
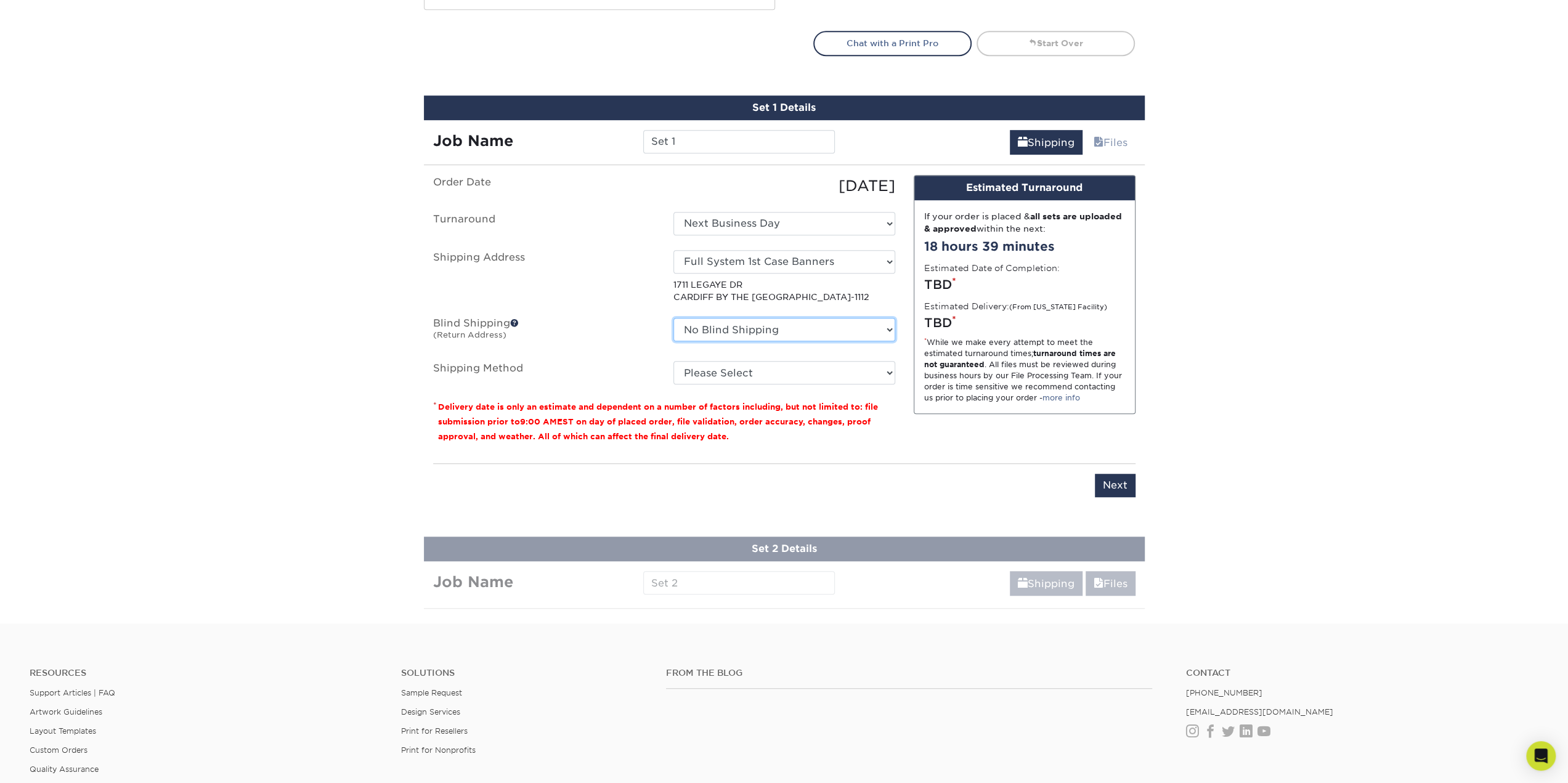
click at [889, 329] on select "No Blind Shipping + Add New Address" at bounding box center [784, 329] width 222 height 24
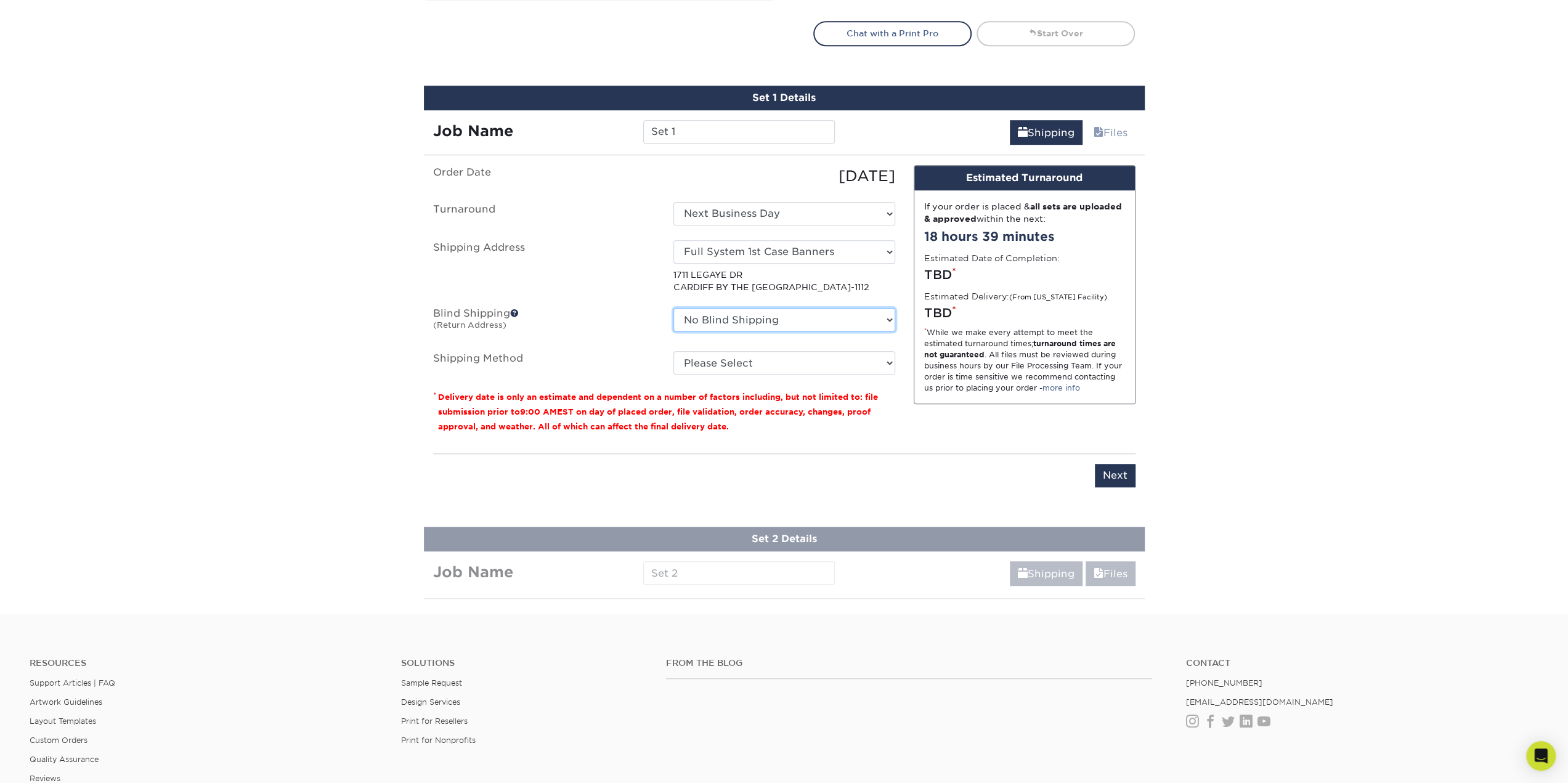
scroll to position [616, 0]
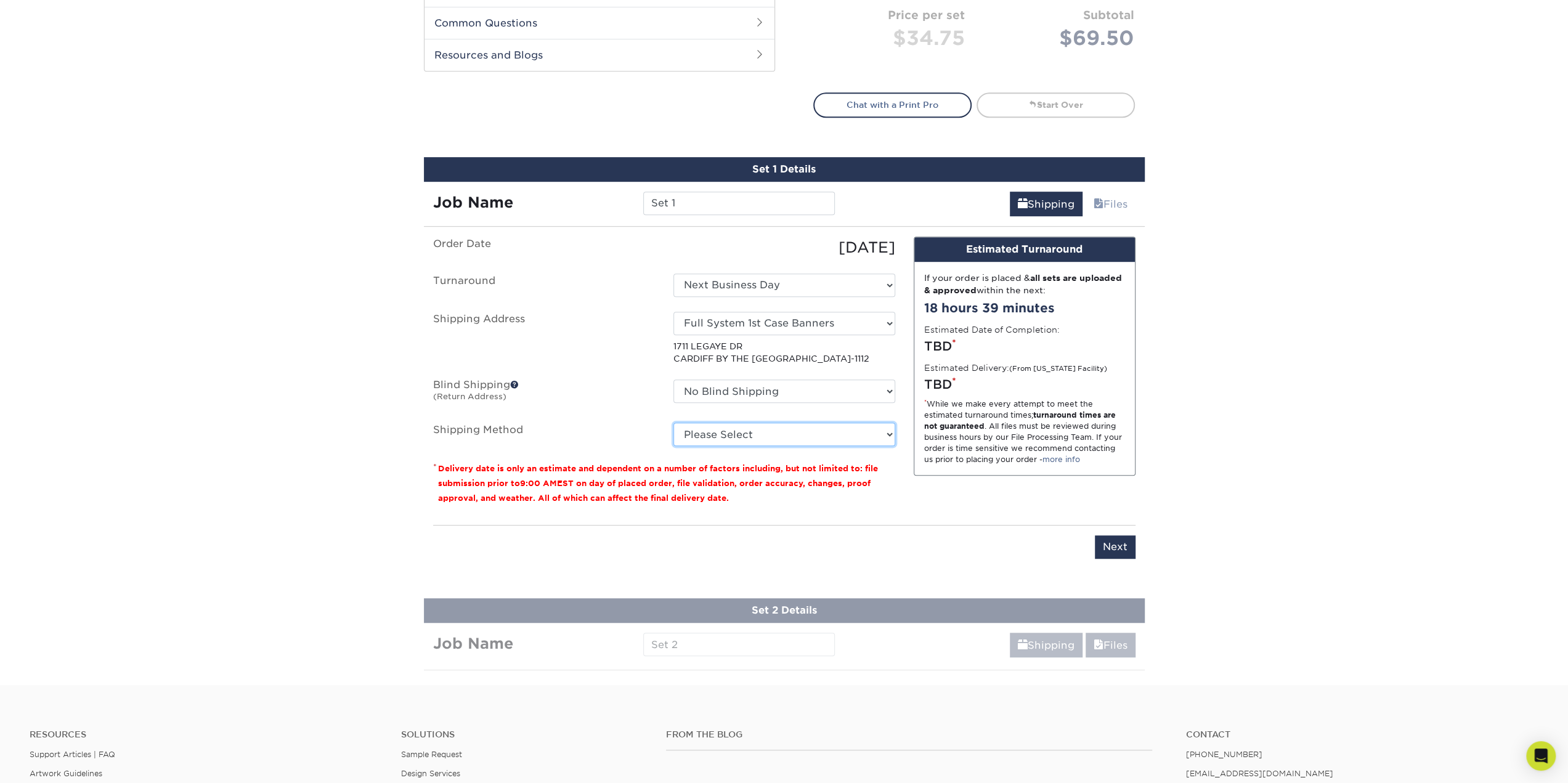
click at [888, 434] on select "Please Select Flat Rate Shipping (+$11.20) 3 Day Shipping Service (+$20.07) Gro…" at bounding box center [784, 434] width 222 height 24
select select "13"
click at [673, 423] on select "Please Select Flat Rate Shipping (+$11.20) 3 Day Shipping Service (+$20.07) Gro…" at bounding box center [784, 434] width 222 height 24
click at [1116, 548] on input "Next" at bounding box center [1115, 547] width 41 height 24
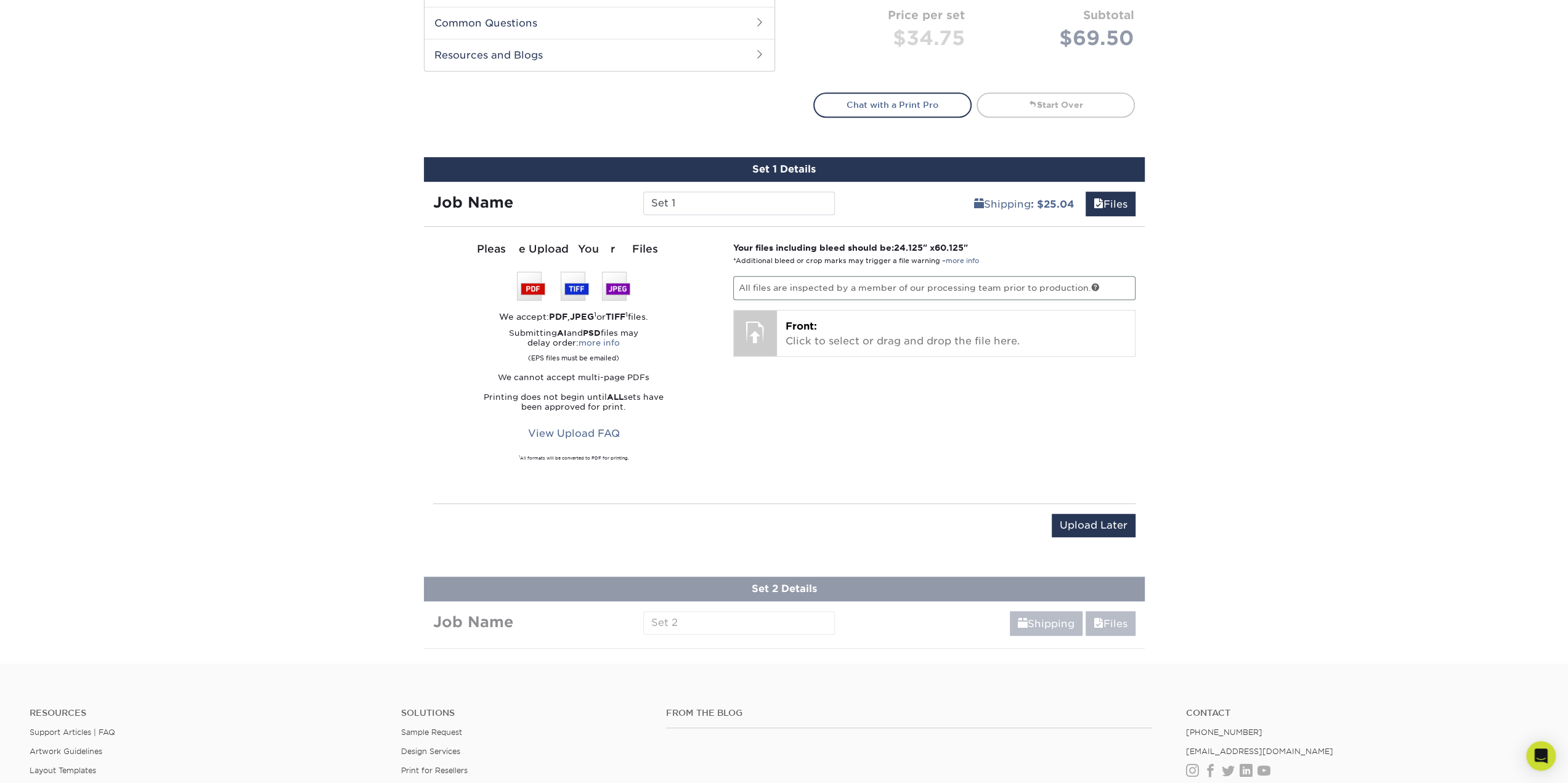
click at [532, 283] on img at bounding box center [573, 286] width 113 height 29
click at [532, 283] on img at bounding box center [573, 286] width 113 height 29
click at [852, 283] on p "All files are inspected by a member of our processing team prior to production." at bounding box center [934, 288] width 403 height 24
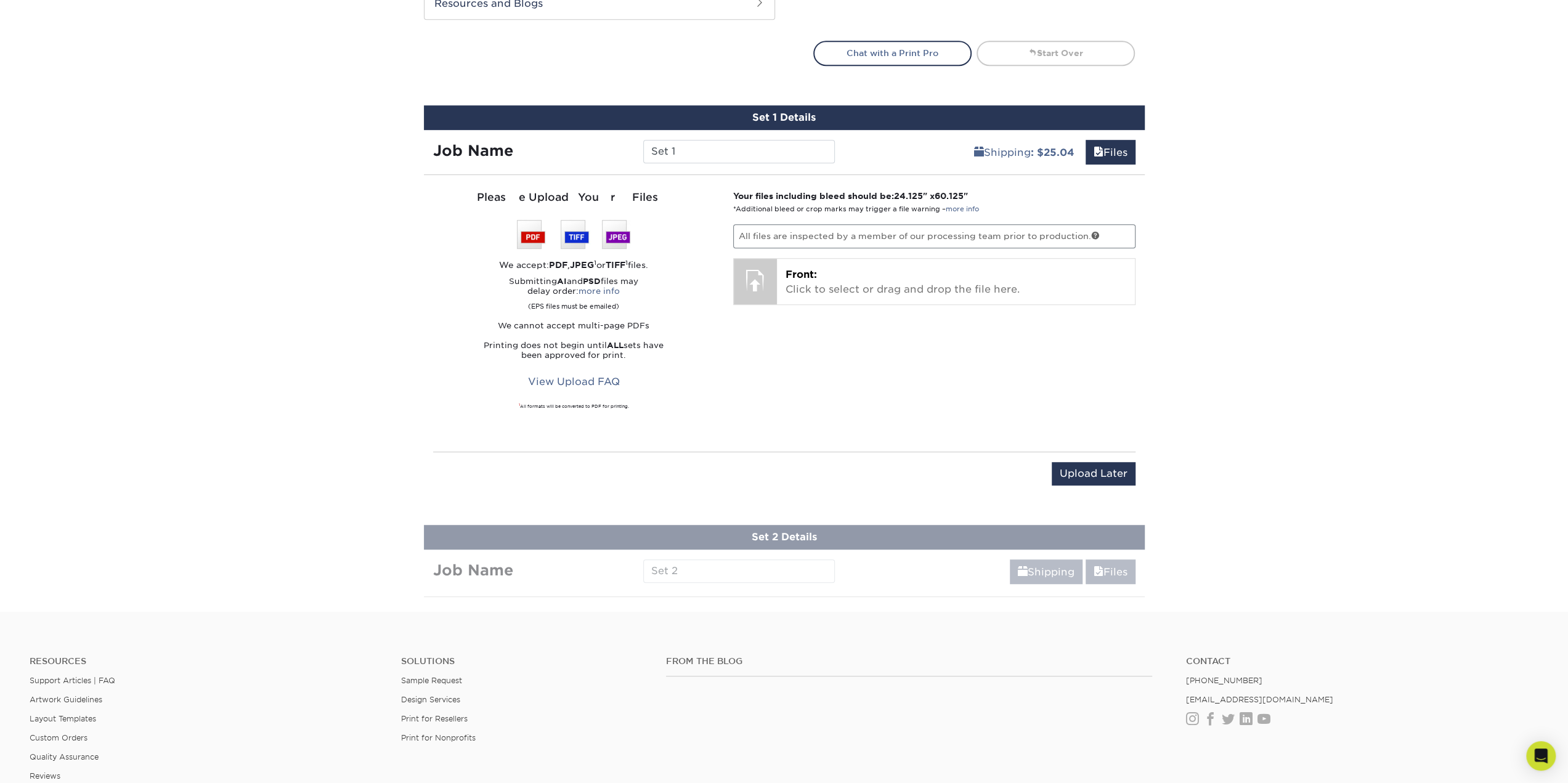
scroll to position [545, 0]
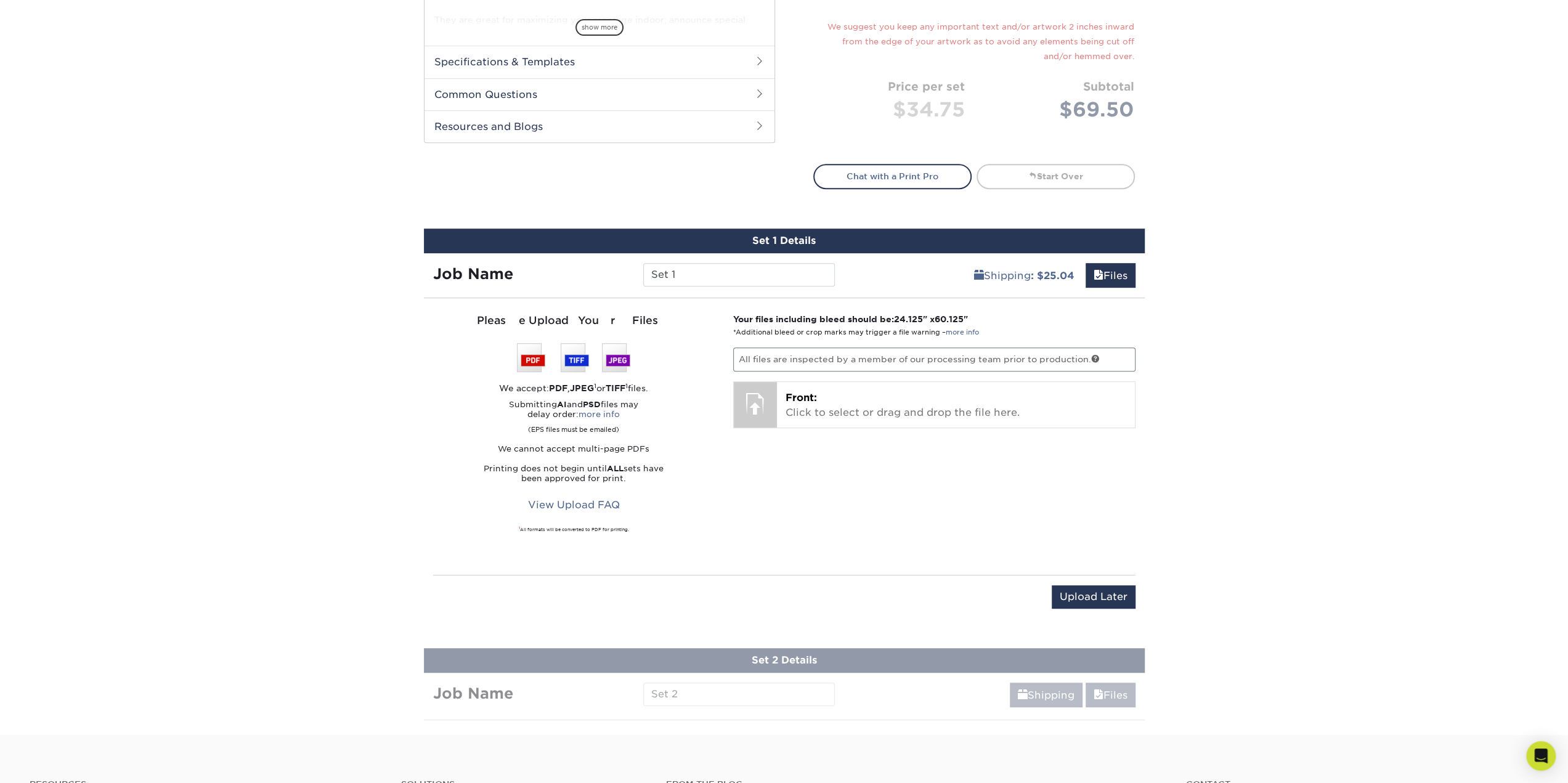
click at [556, 385] on strong "PDF" at bounding box center [558, 388] width 19 height 10
click at [812, 398] on span "Front:" at bounding box center [802, 398] width 32 height 11
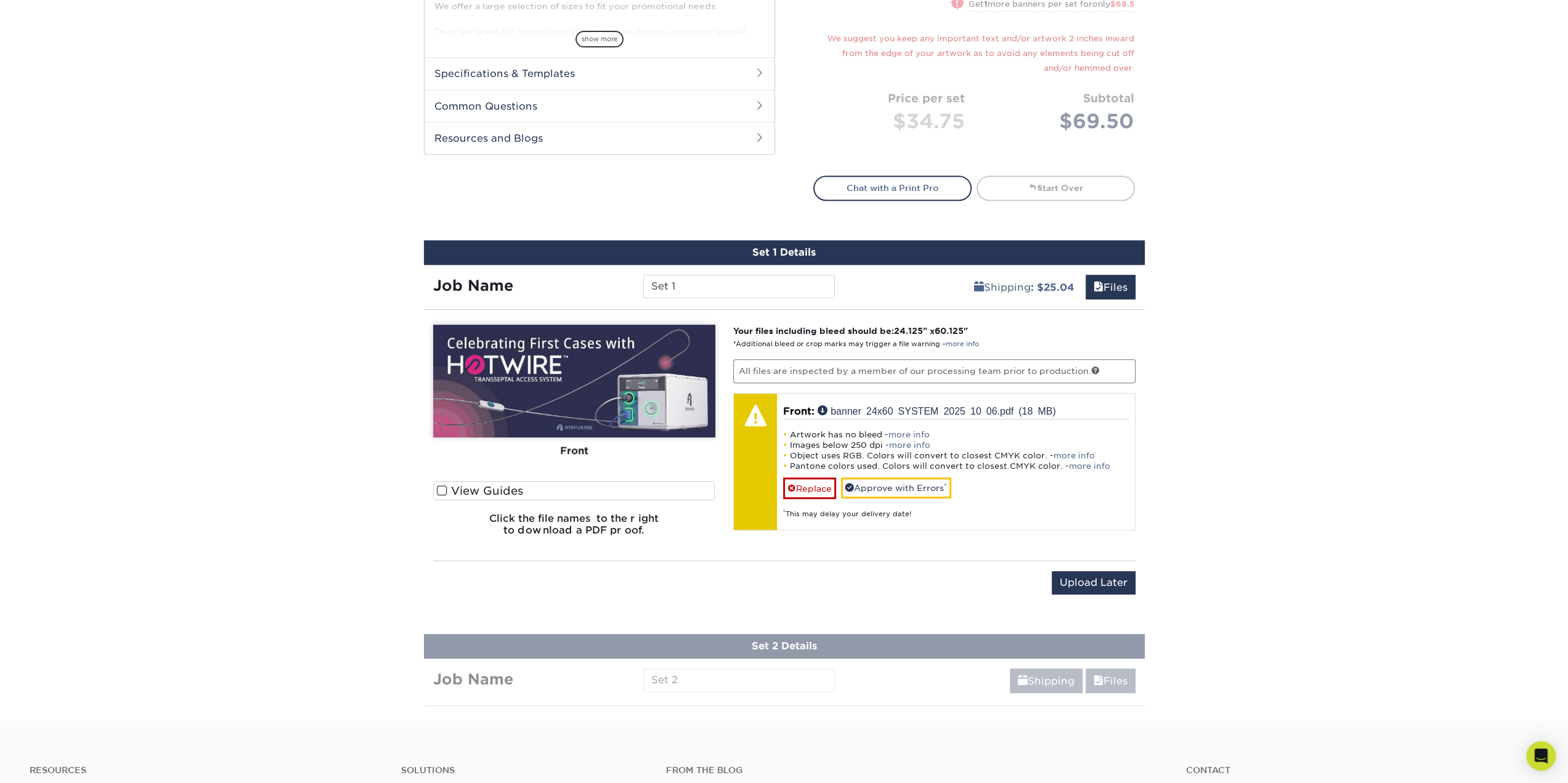
scroll to position [606, 0]
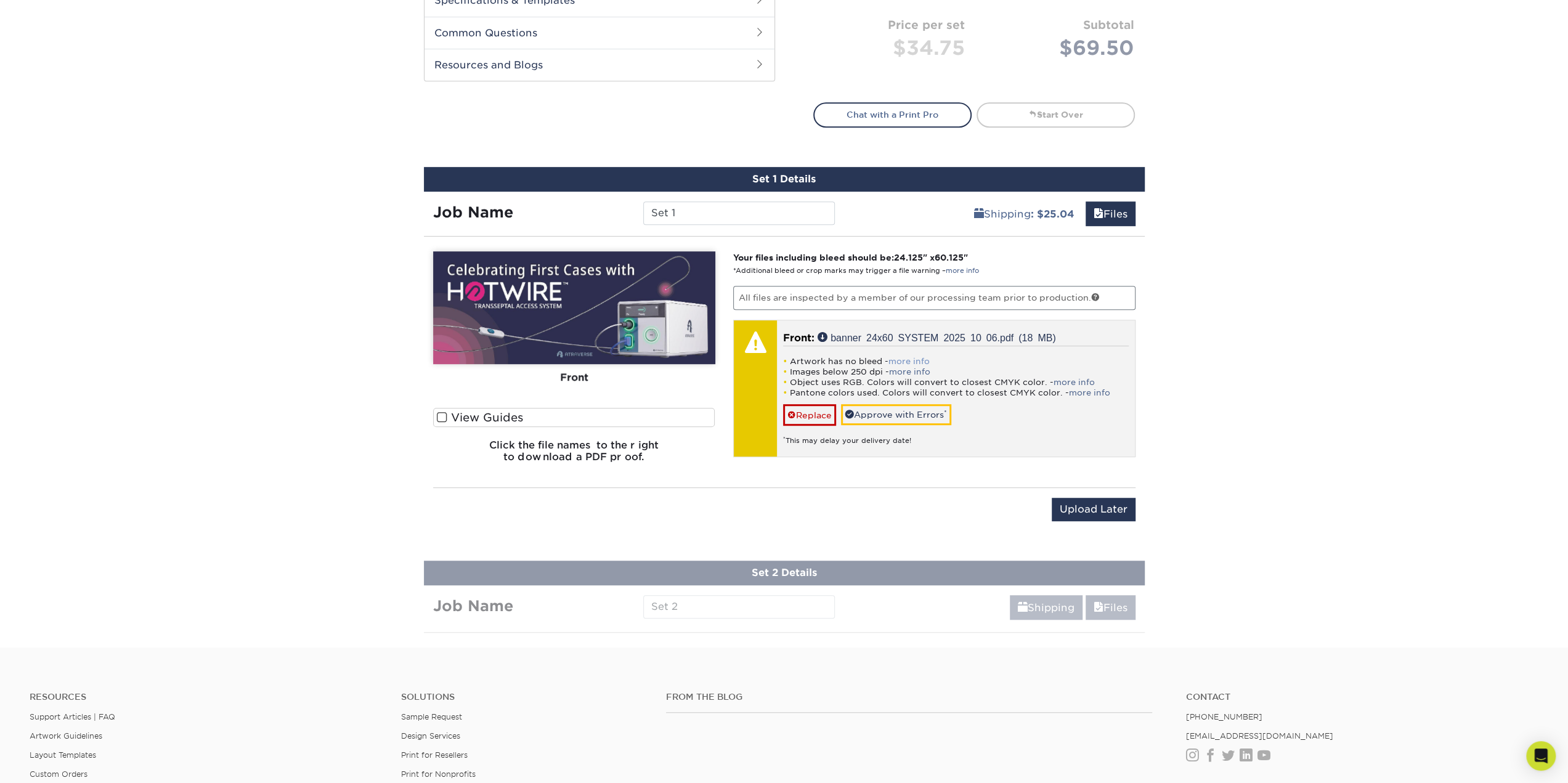
click at [914, 358] on link "more info" at bounding box center [909, 361] width 42 height 9
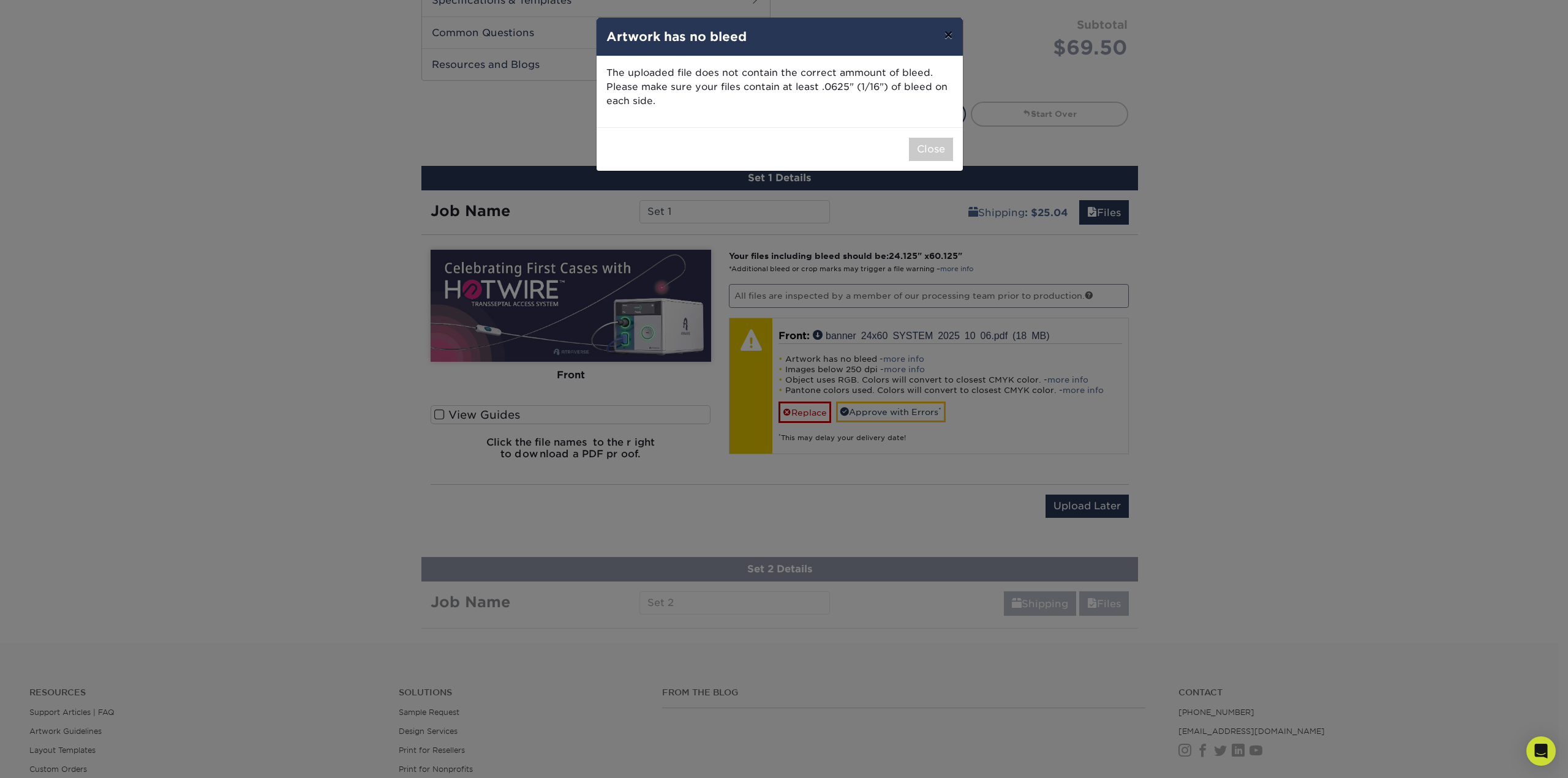
click at [947, 36] on button "×" at bounding box center [947, 35] width 28 height 34
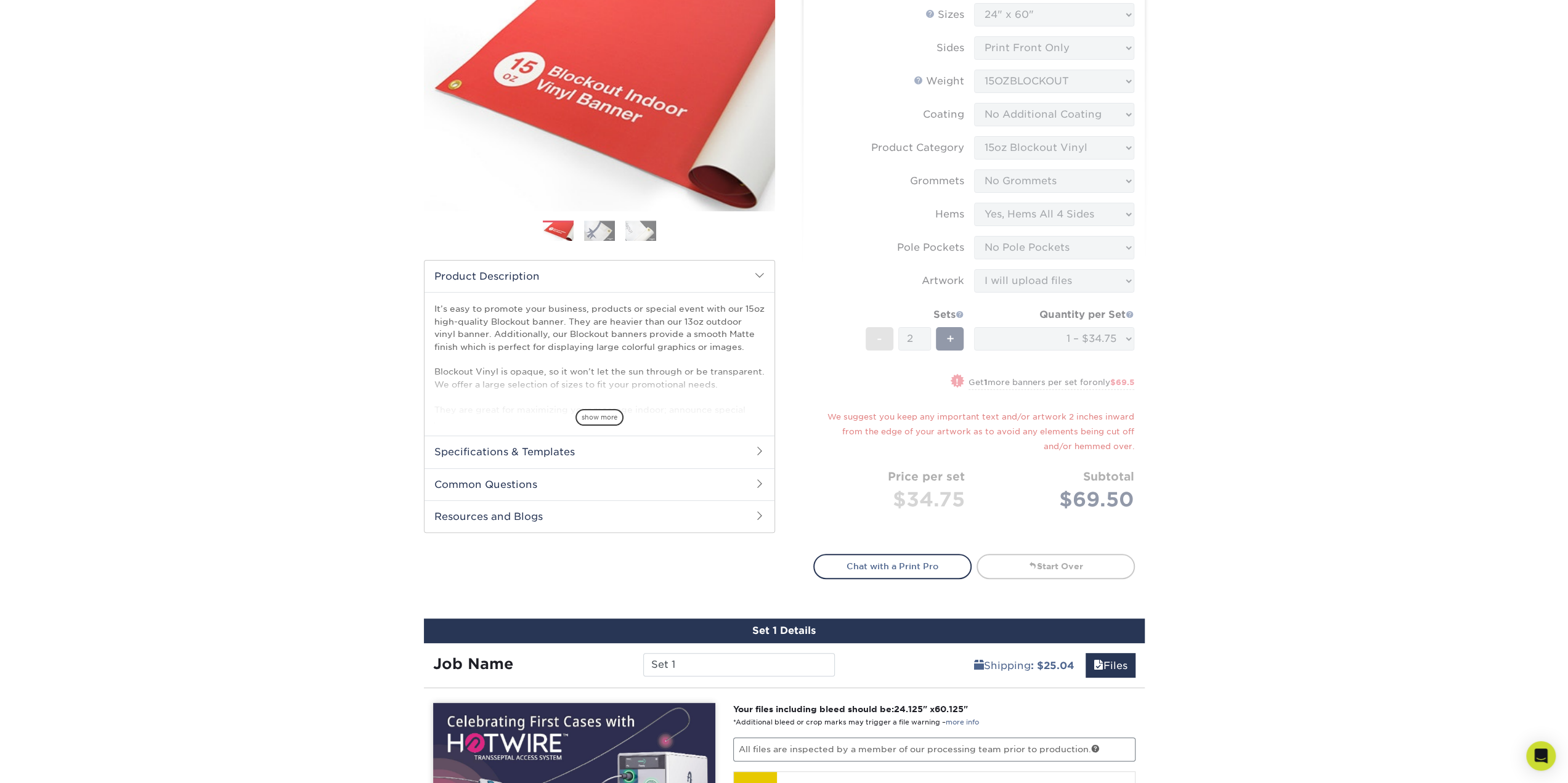
scroll to position [0, 0]
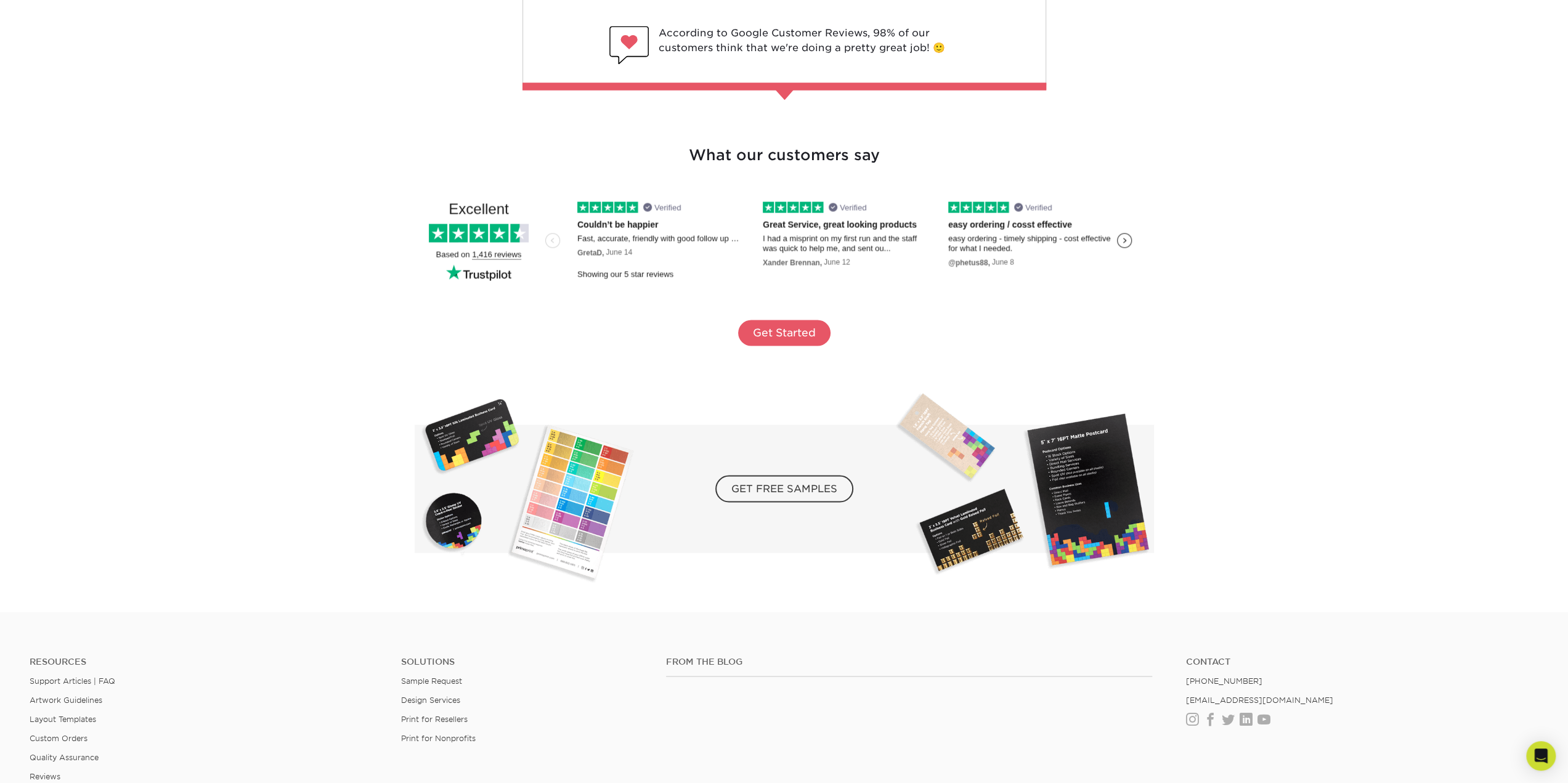
scroll to position [1849, 0]
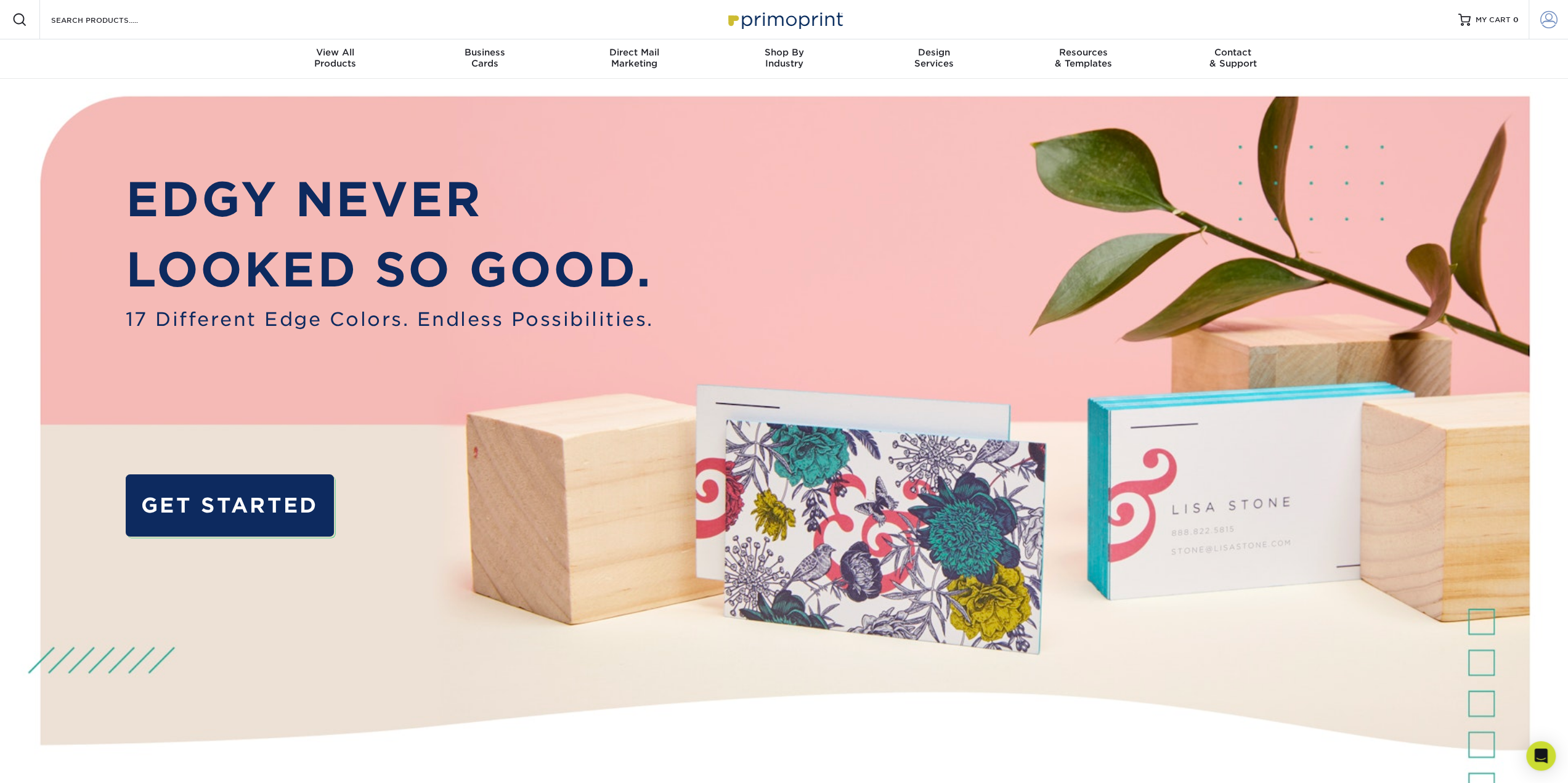
click at [1548, 19] on span at bounding box center [1549, 19] width 17 height 17
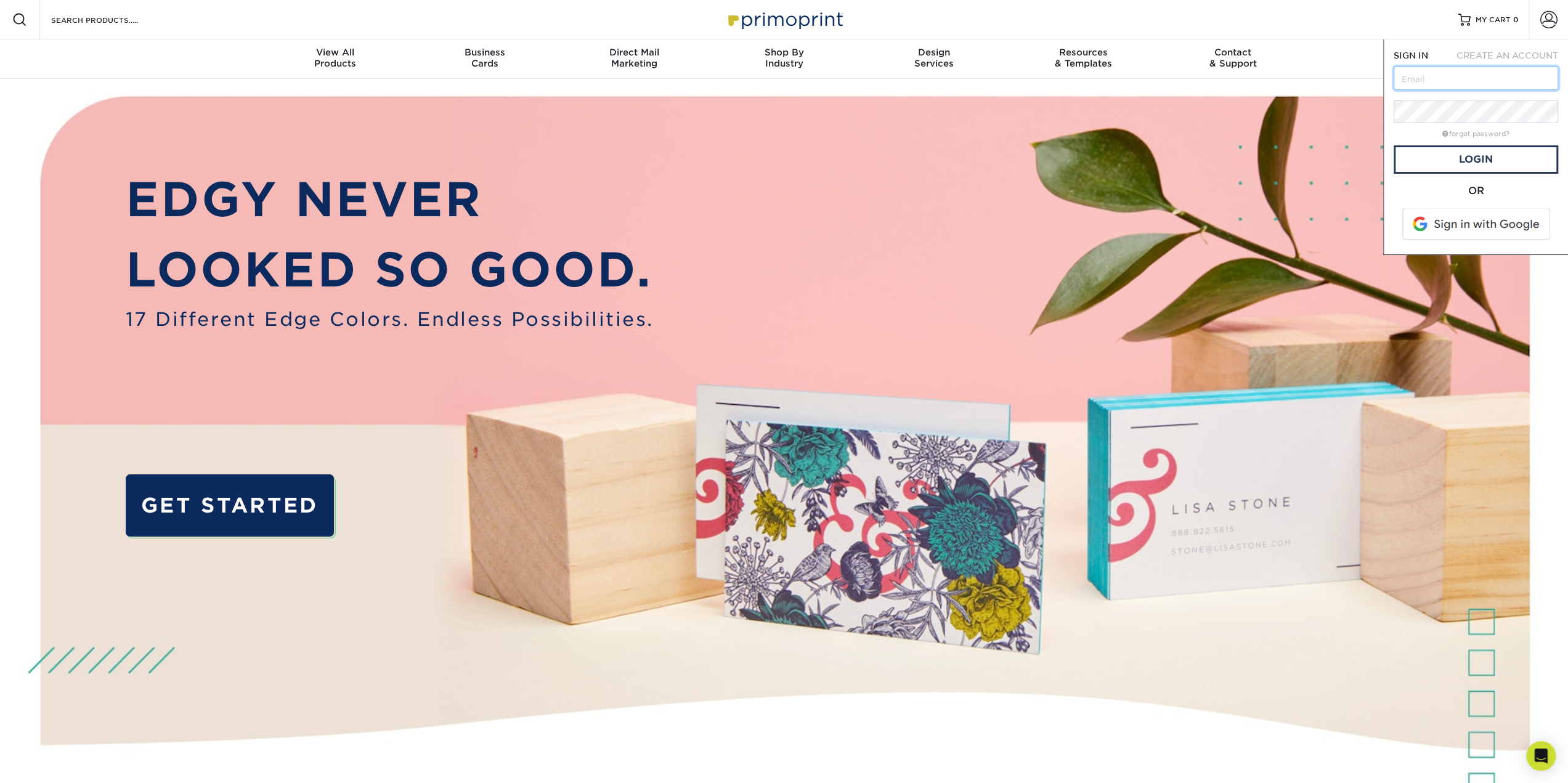
click at [1435, 80] on input "text" at bounding box center [1475, 78] width 164 height 24
type input "darrylyn@atraversemedical.com"
click at [1486, 163] on link "Login" at bounding box center [1475, 159] width 164 height 28
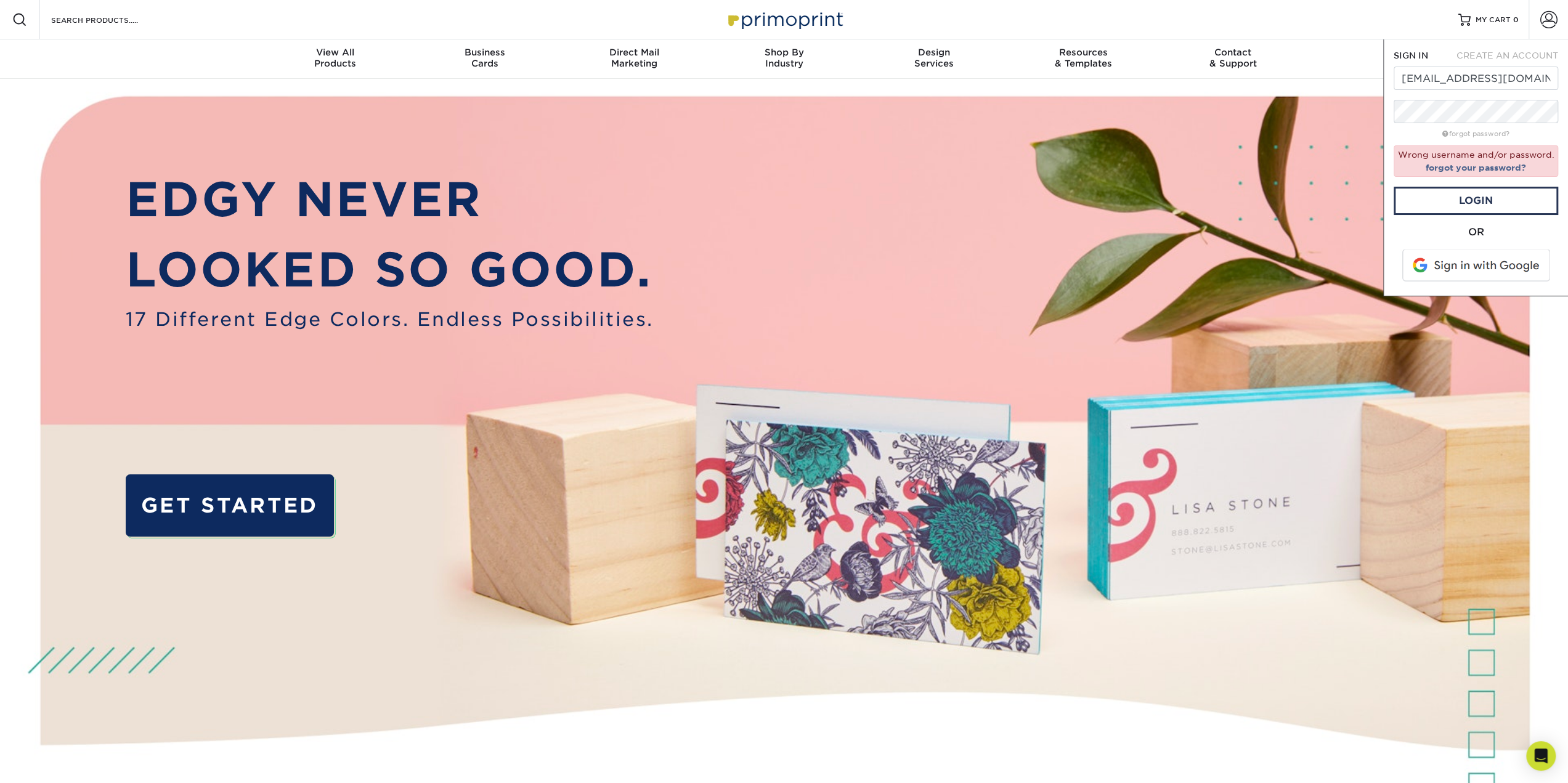
click at [1478, 268] on span at bounding box center [1477, 266] width 157 height 32
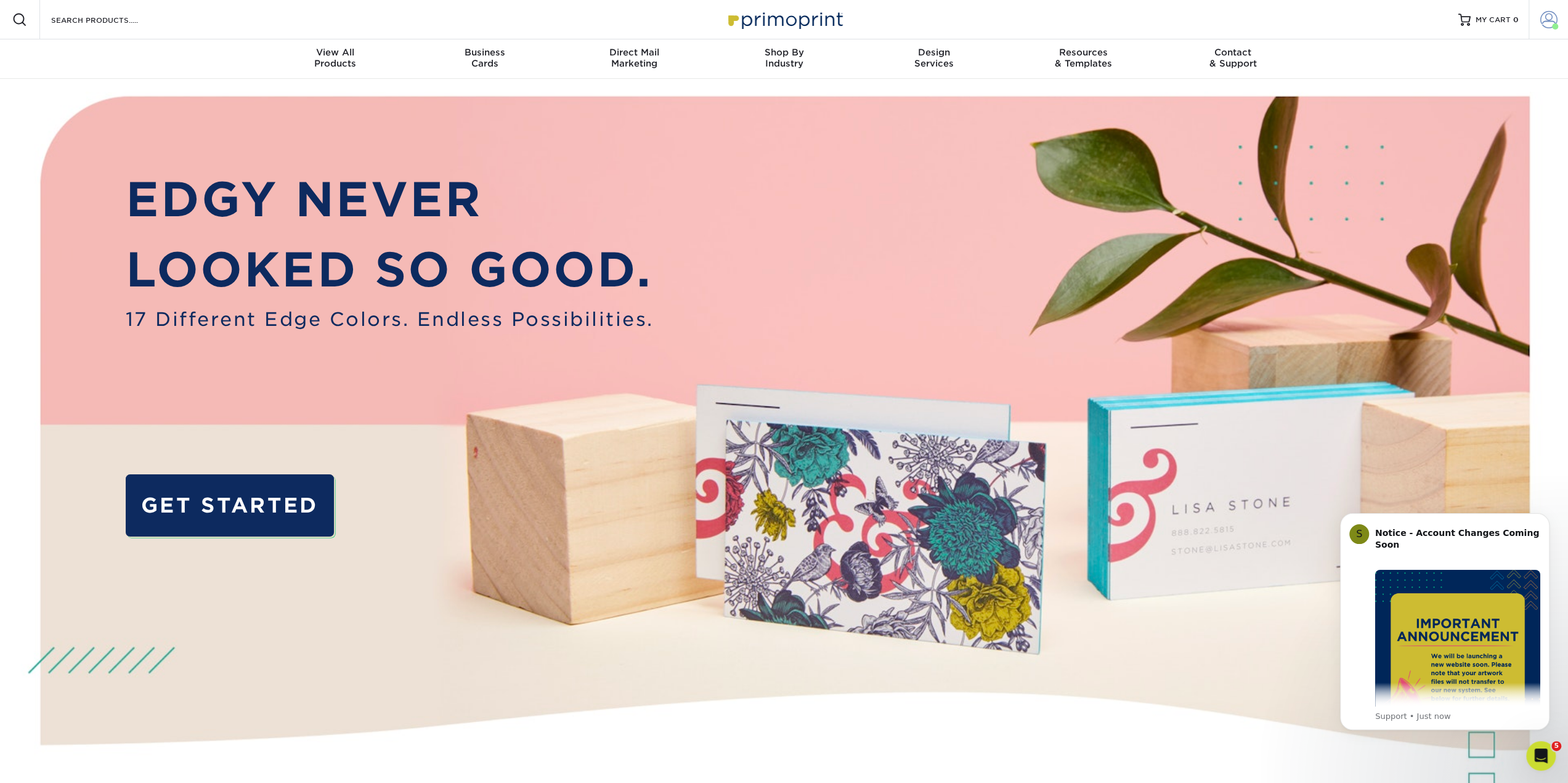
click at [1555, 21] on span at bounding box center [1549, 19] width 17 height 17
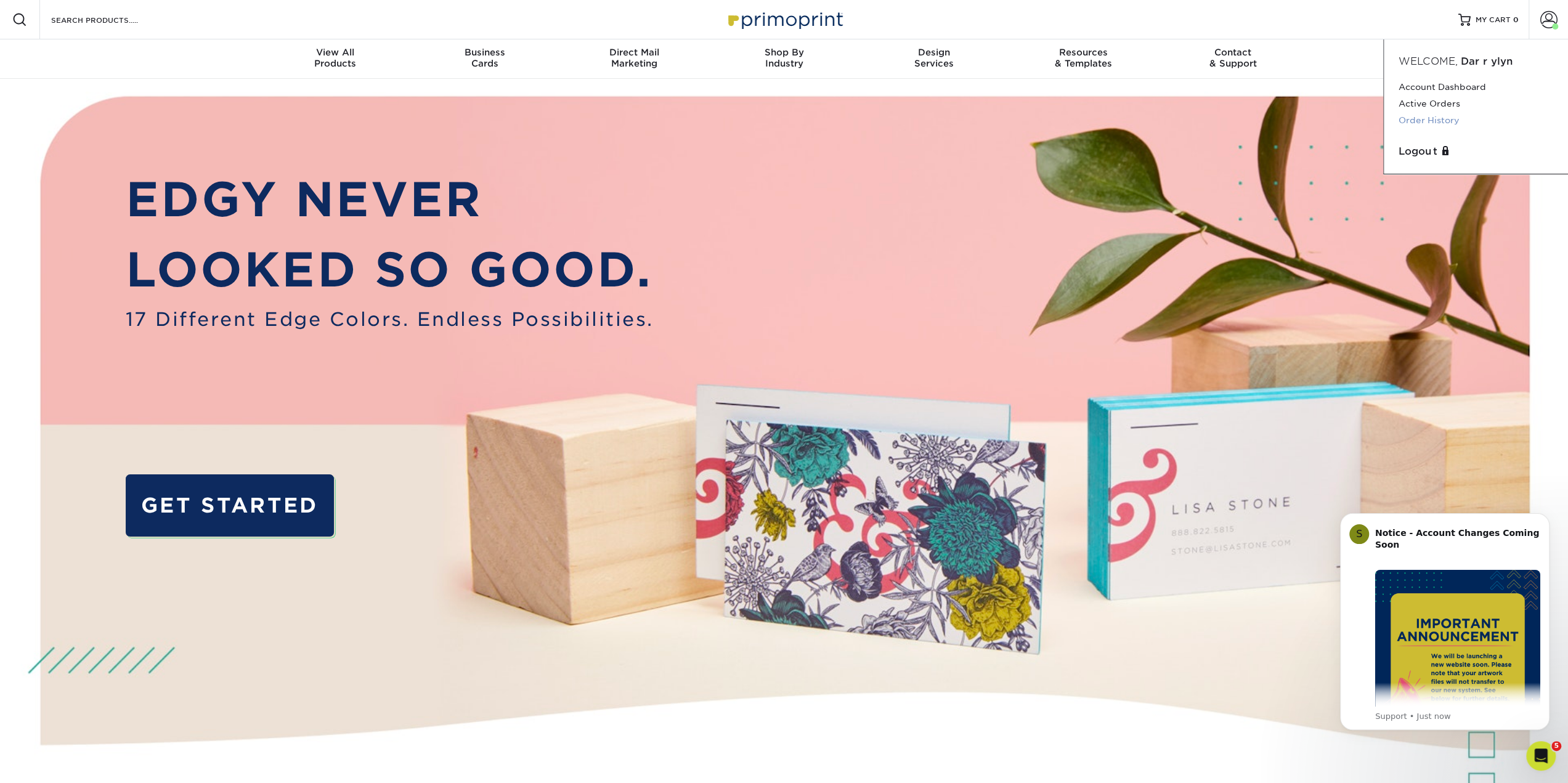
click at [1428, 118] on link "Order History" at bounding box center [1476, 120] width 155 height 17
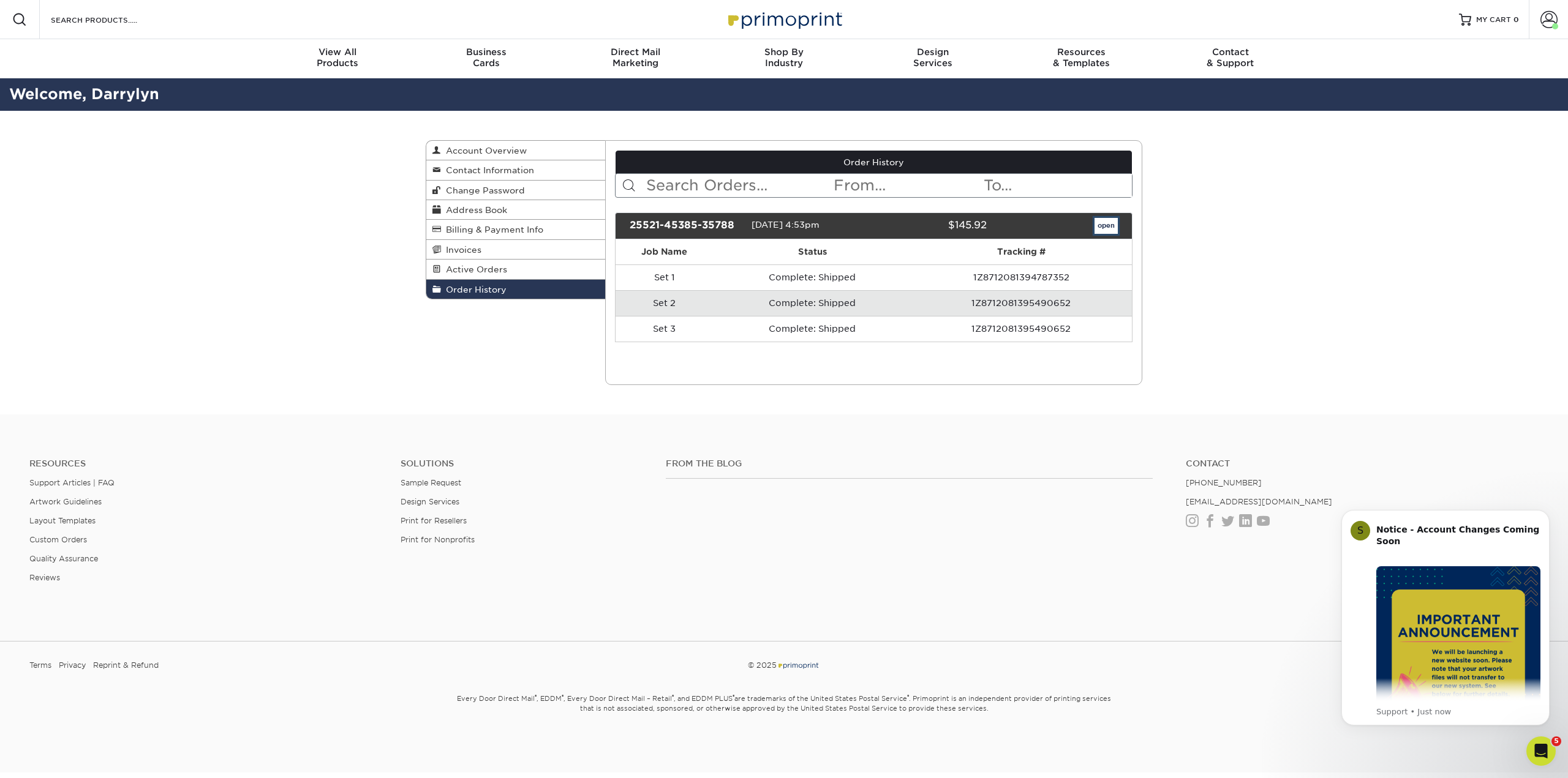
click at [1103, 225] on link "open" at bounding box center [1106, 226] width 24 height 16
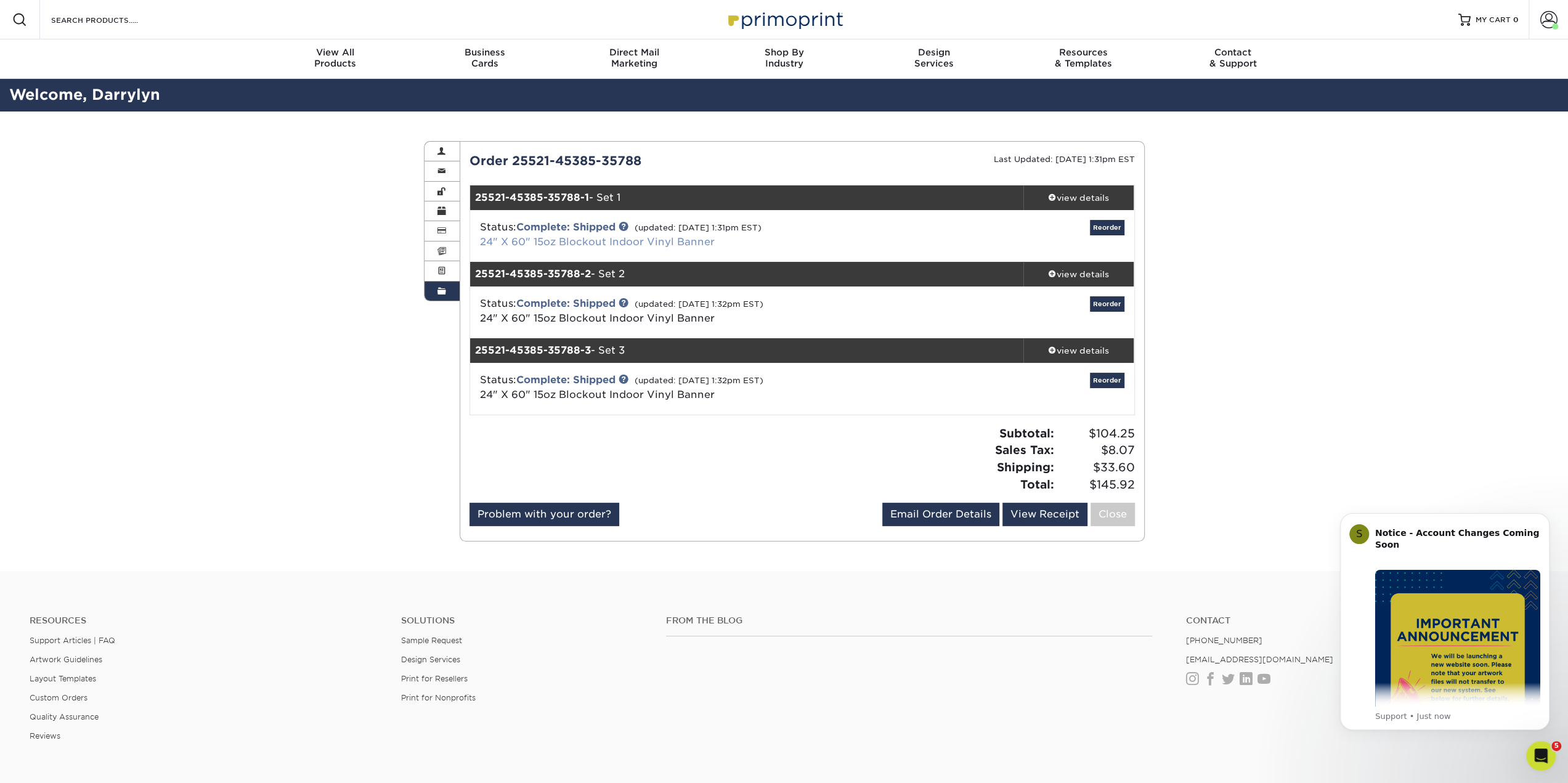
click at [577, 238] on link "24" X 60" 15oz Blockout Indoor Vinyl Banner" at bounding box center [597, 242] width 235 height 11
